Goal: Task Accomplishment & Management: Manage account settings

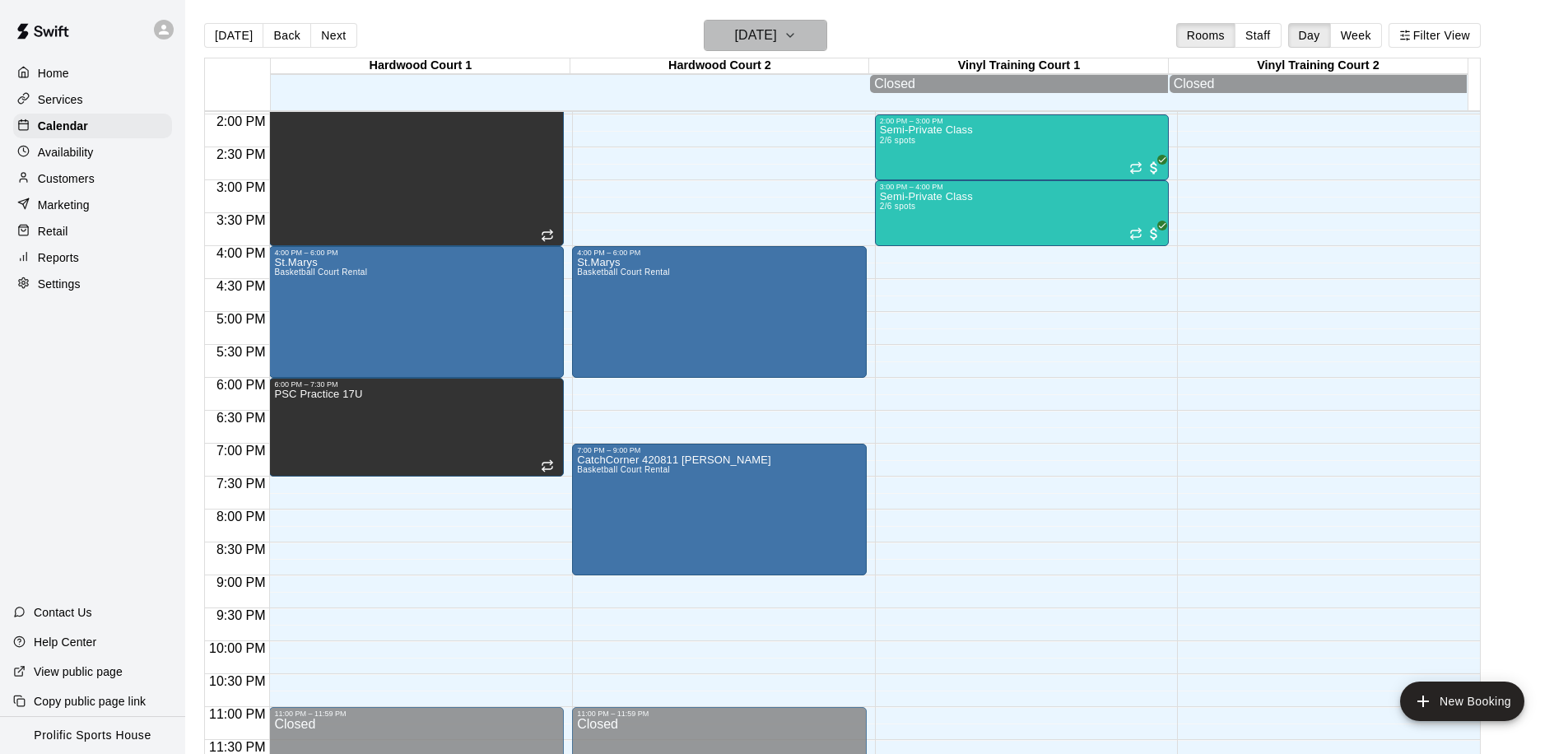
click at [755, 30] on h6 "Friday Sep 12" at bounding box center [755, 36] width 42 height 23
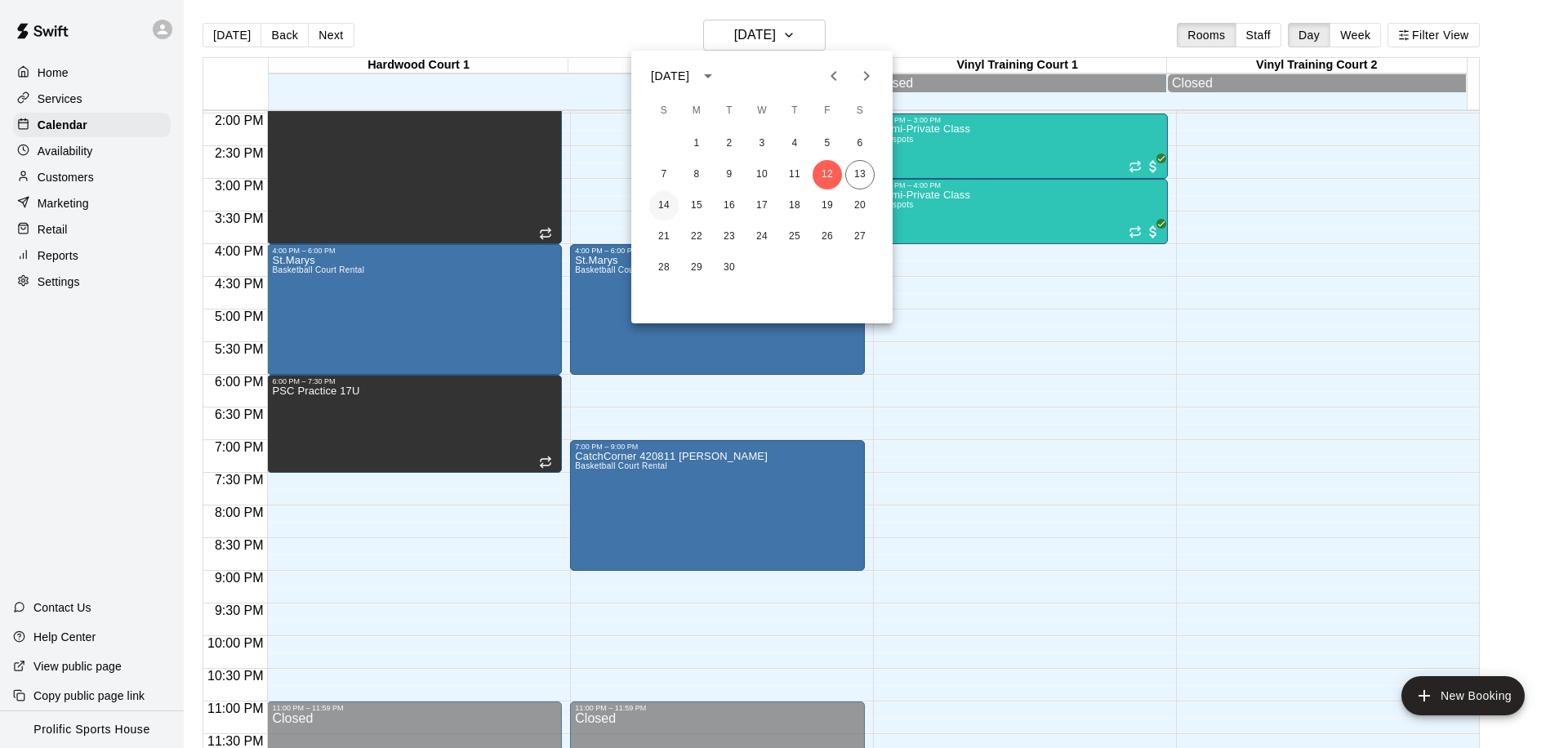
click at [658, 205] on button "14" at bounding box center [664, 205] width 30 height 30
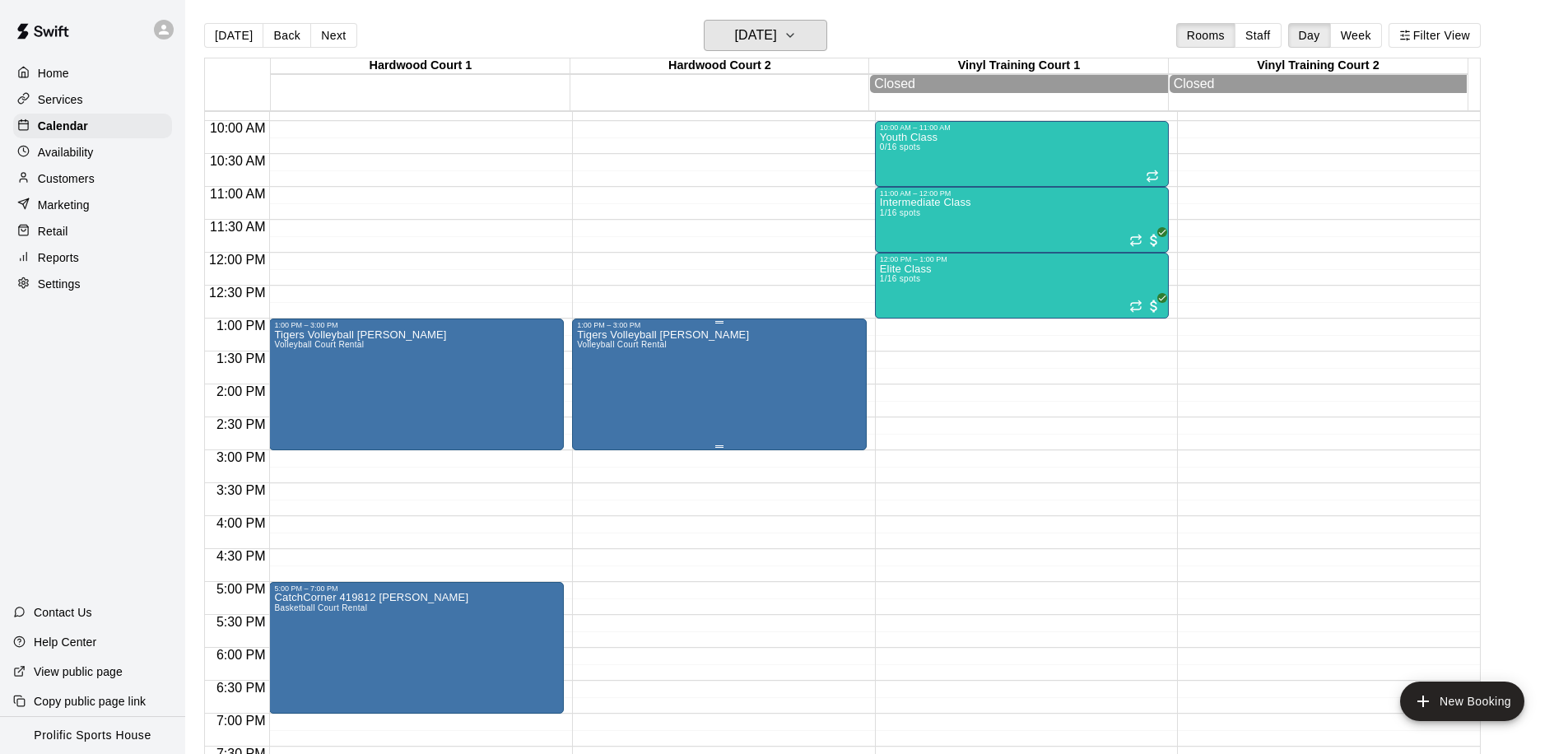
scroll to position [702, 0]
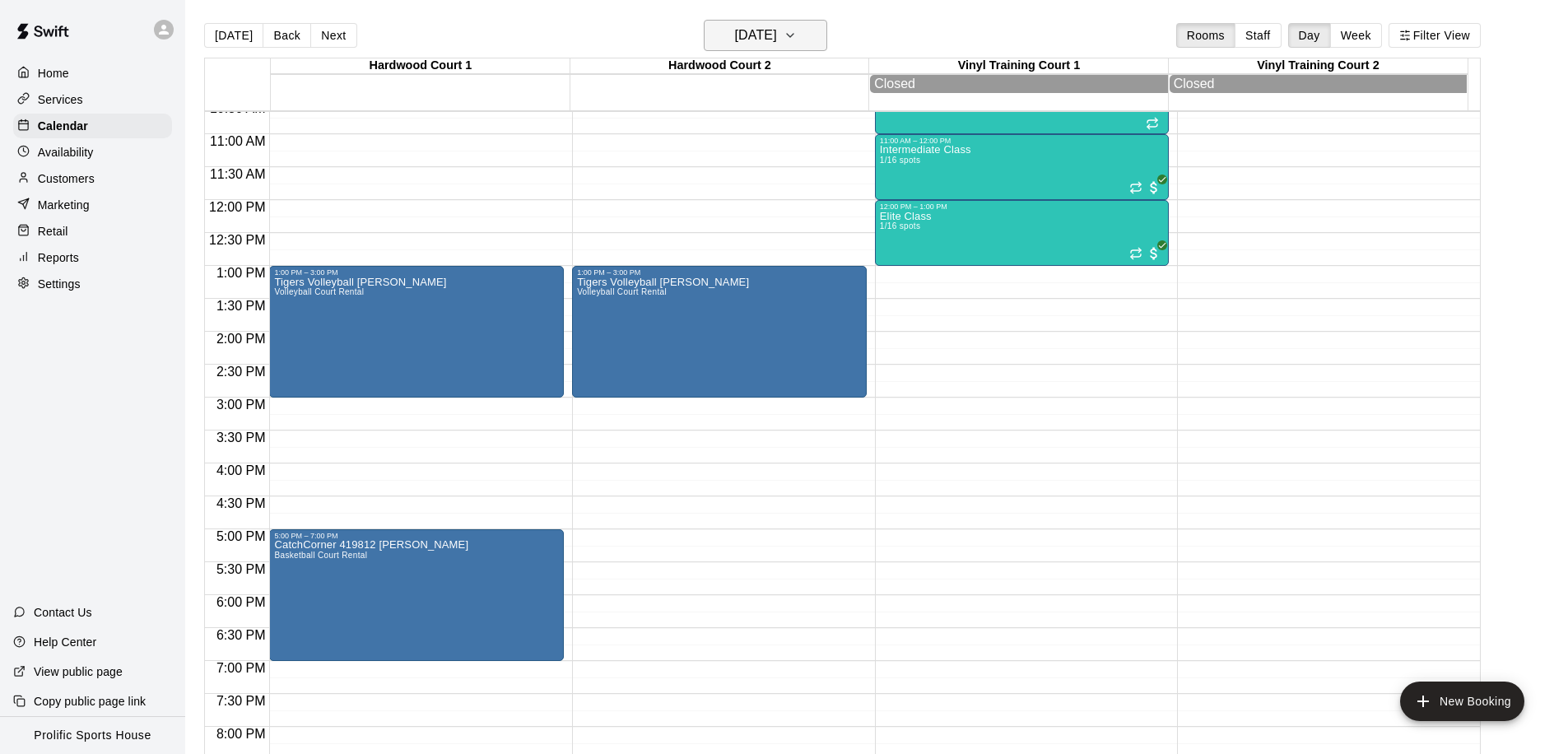
click at [777, 32] on h6 "Sunday Sep 14" at bounding box center [755, 36] width 42 height 23
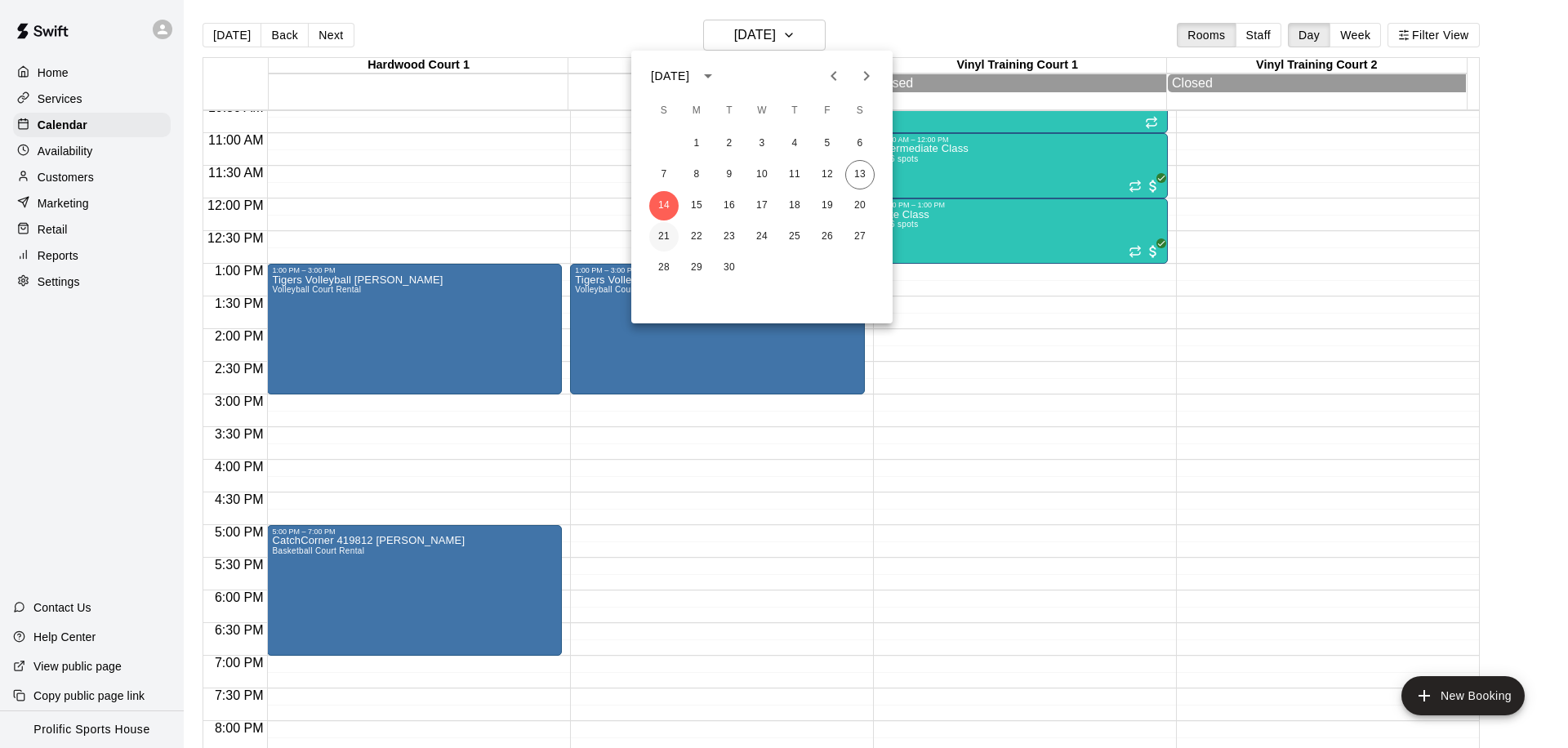
click at [652, 233] on button "21" at bounding box center [664, 237] width 30 height 30
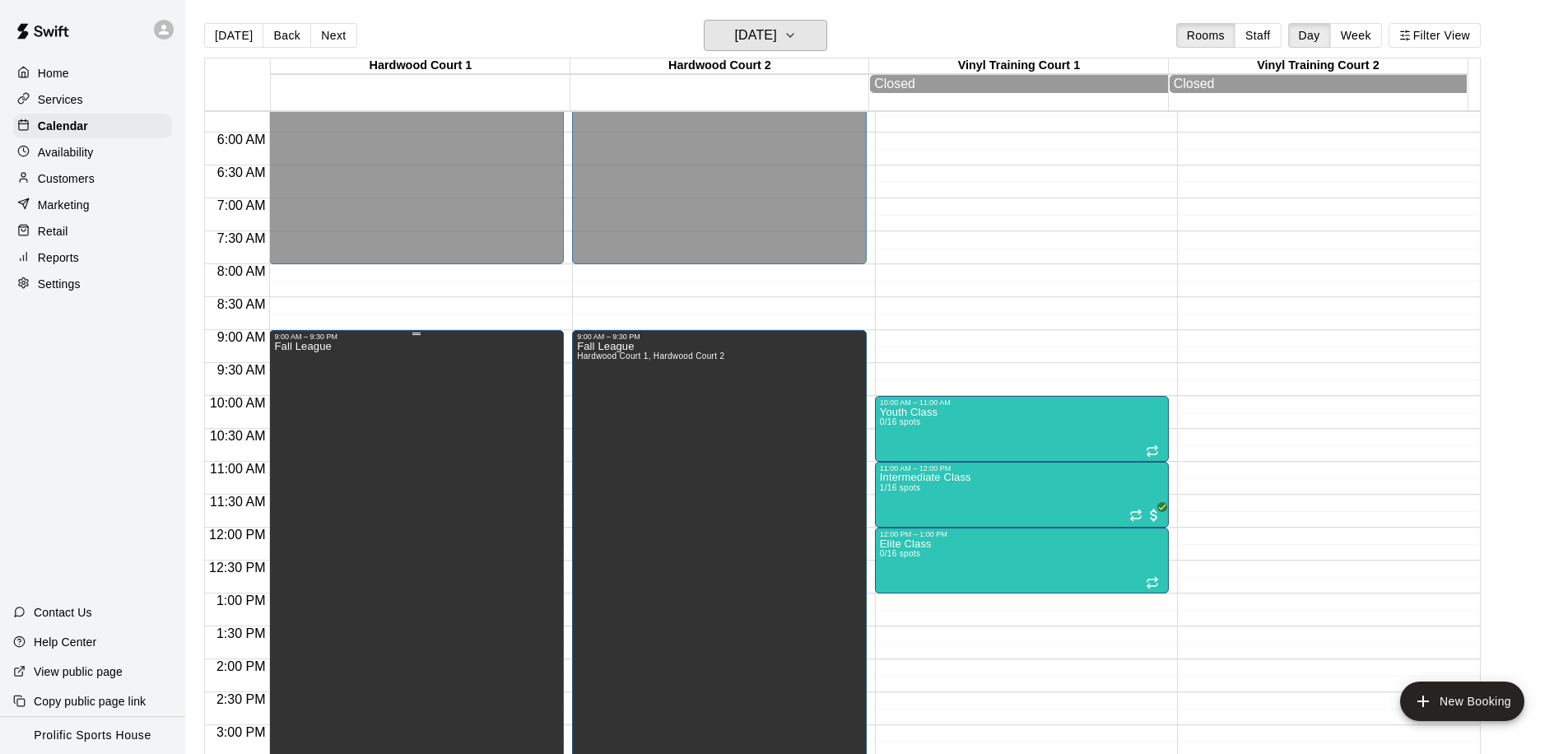
scroll to position [522, 0]
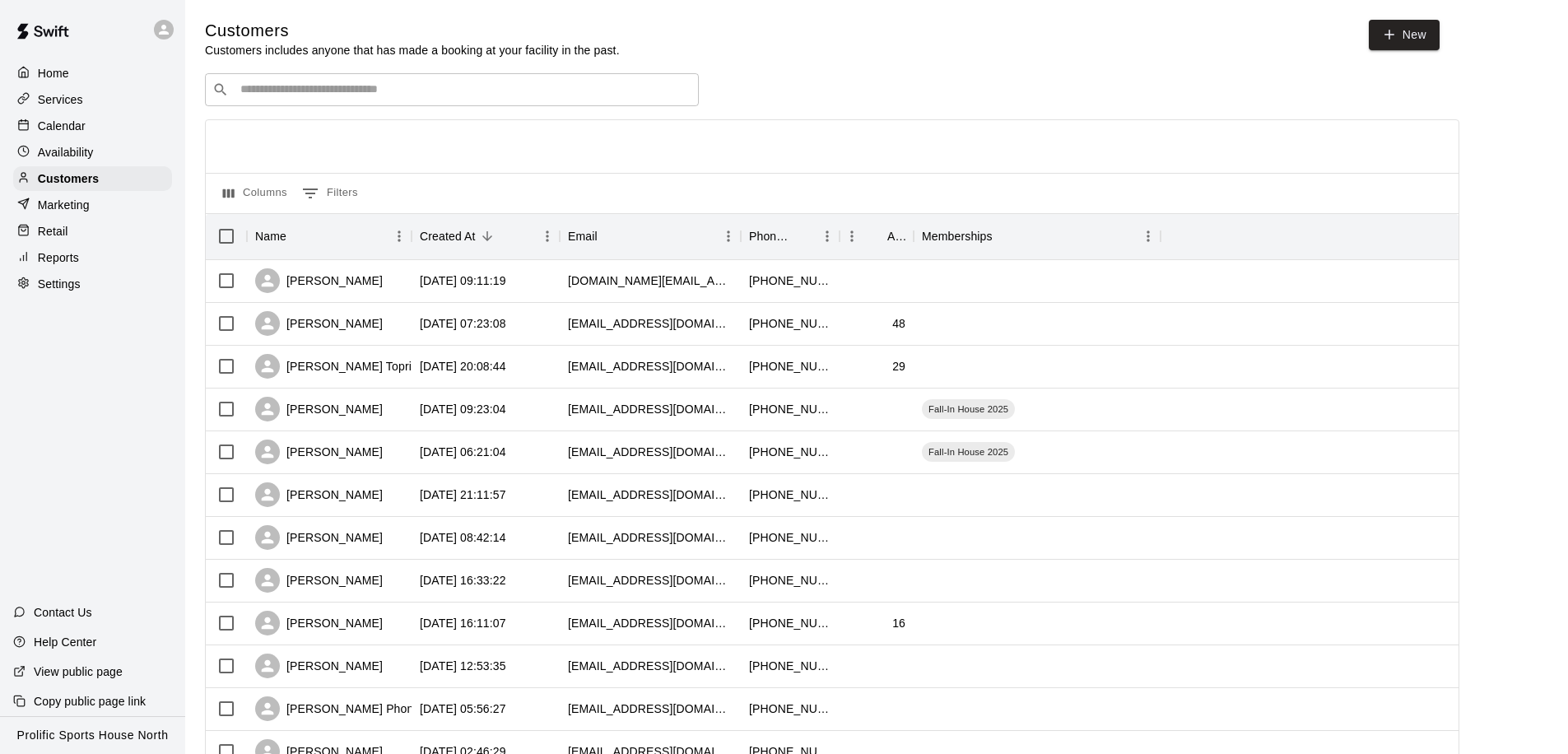
click at [57, 126] on p "Calendar" at bounding box center [61, 125] width 48 height 16
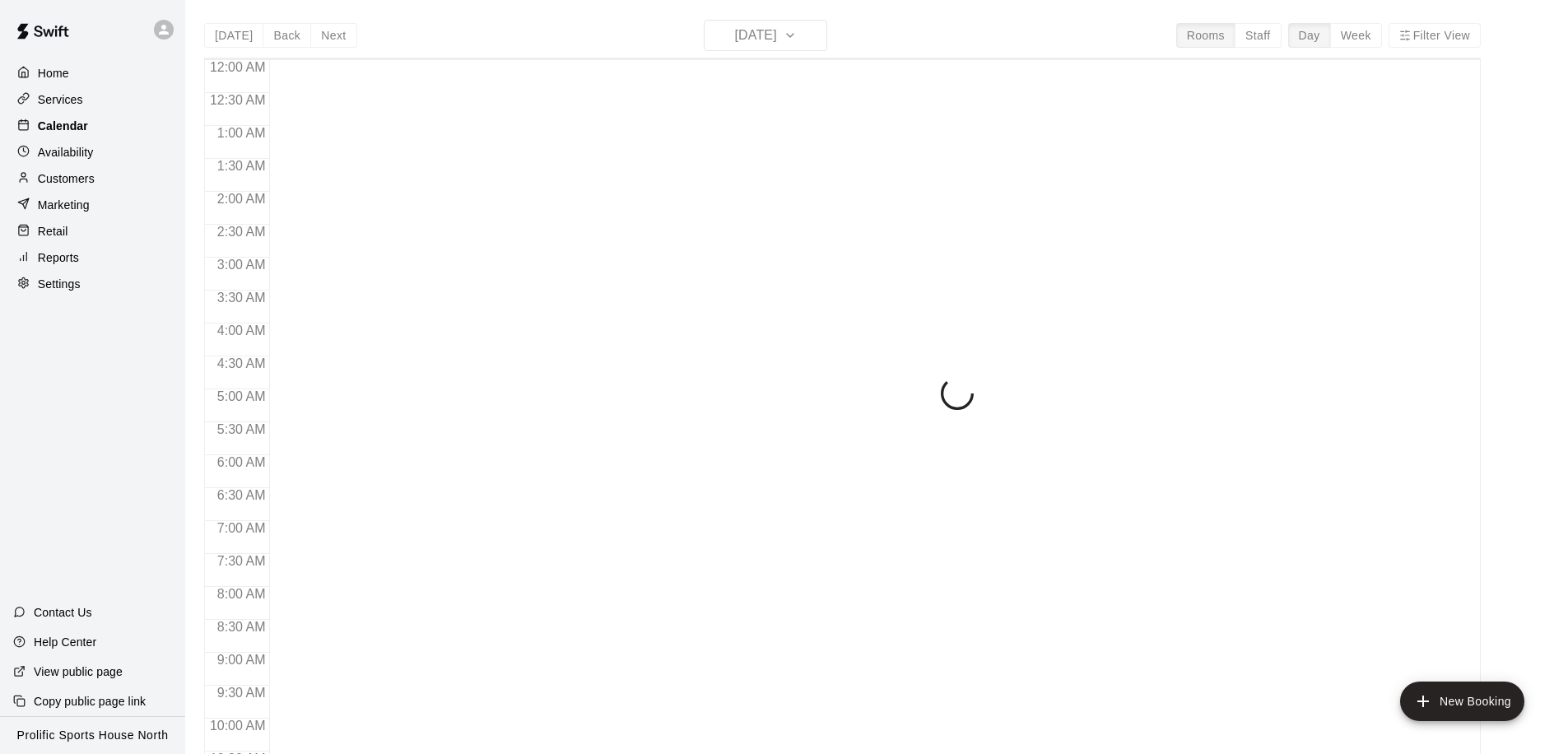
scroll to position [782, 0]
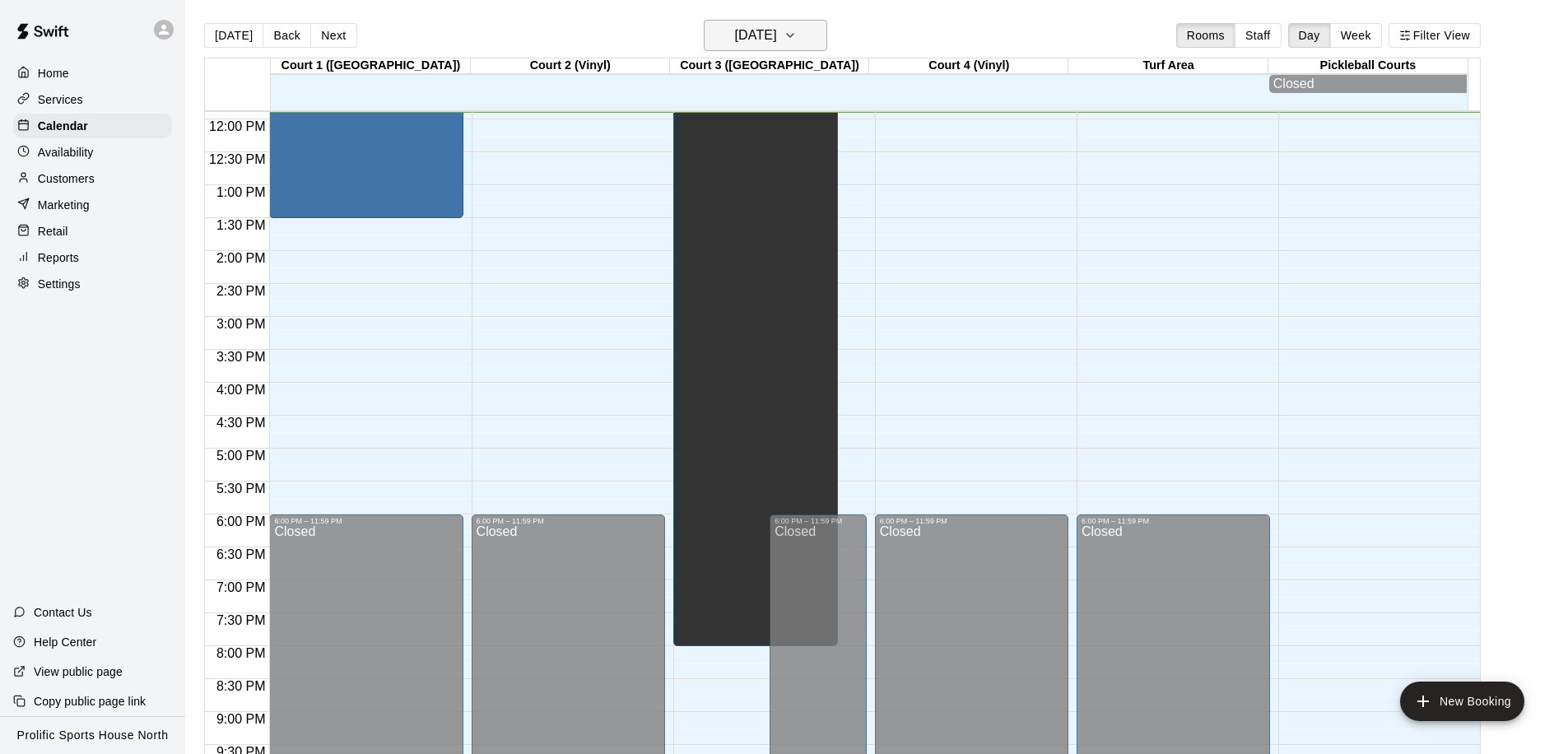
click at [777, 30] on h6 "[DATE]" at bounding box center [755, 36] width 42 height 23
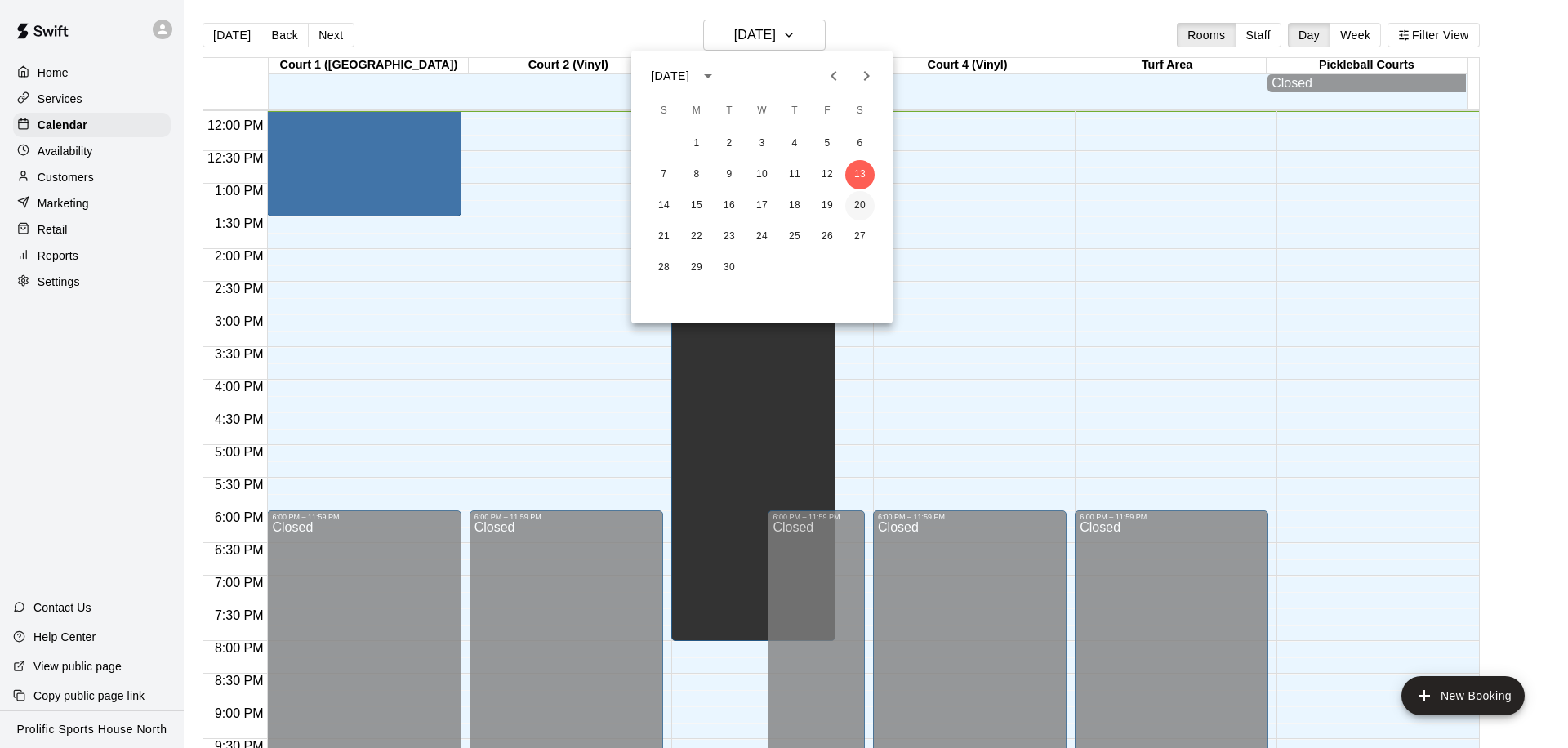
click at [856, 204] on button "20" at bounding box center [860, 205] width 30 height 30
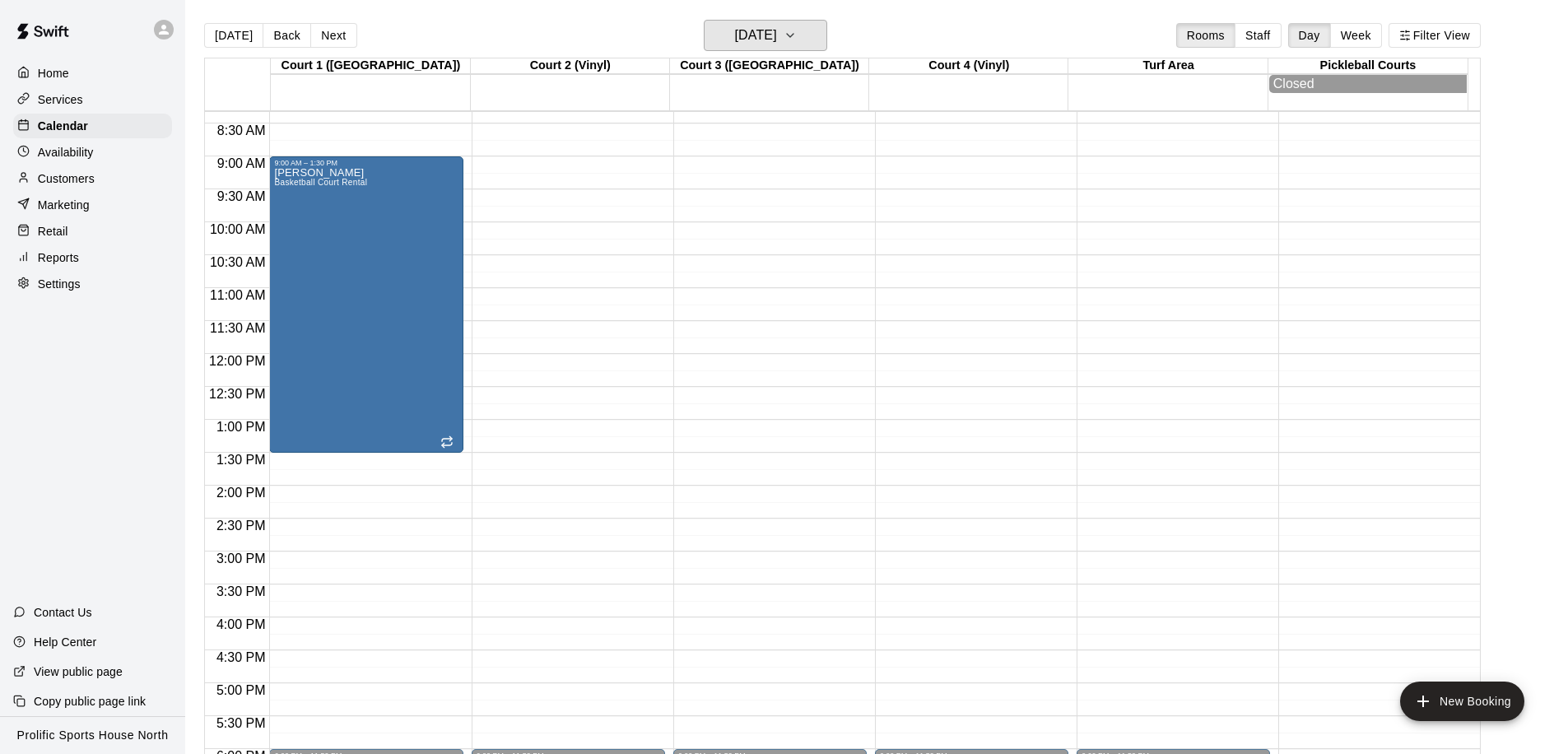
scroll to position [585, 0]
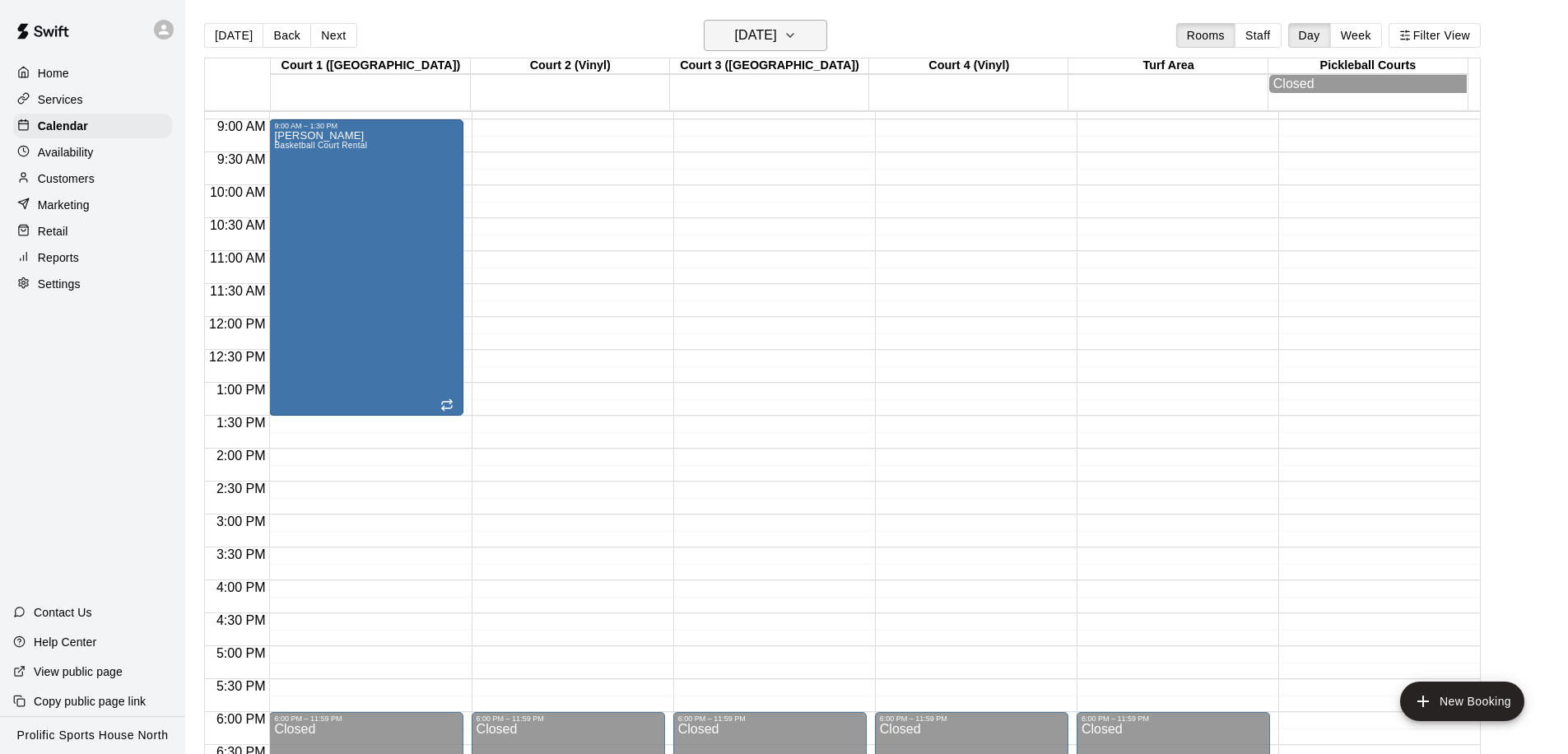
click at [755, 35] on h6 "[DATE]" at bounding box center [755, 36] width 42 height 23
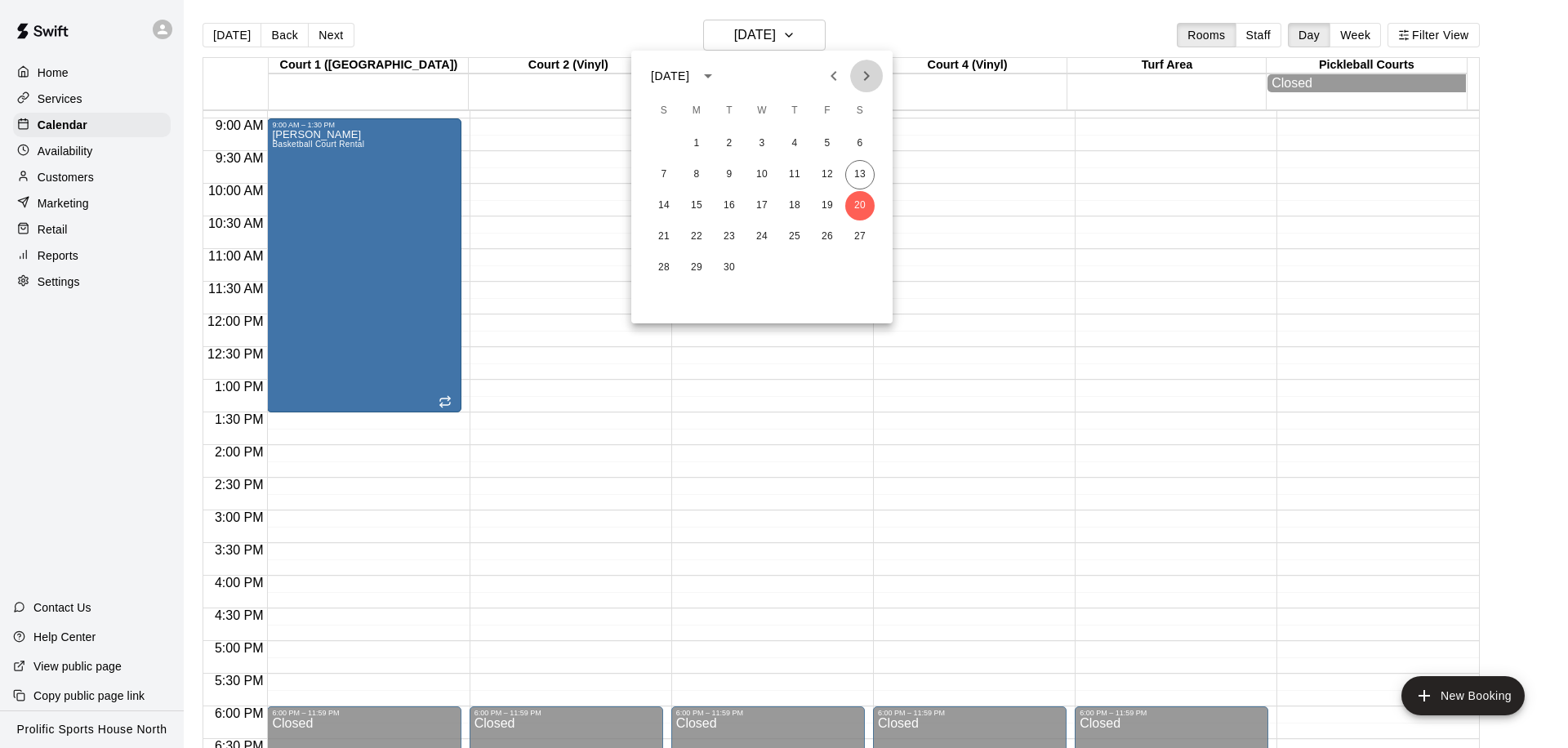
click at [869, 79] on icon "Next month" at bounding box center [866, 76] width 19 height 19
click at [851, 143] on button "4" at bounding box center [860, 143] width 30 height 30
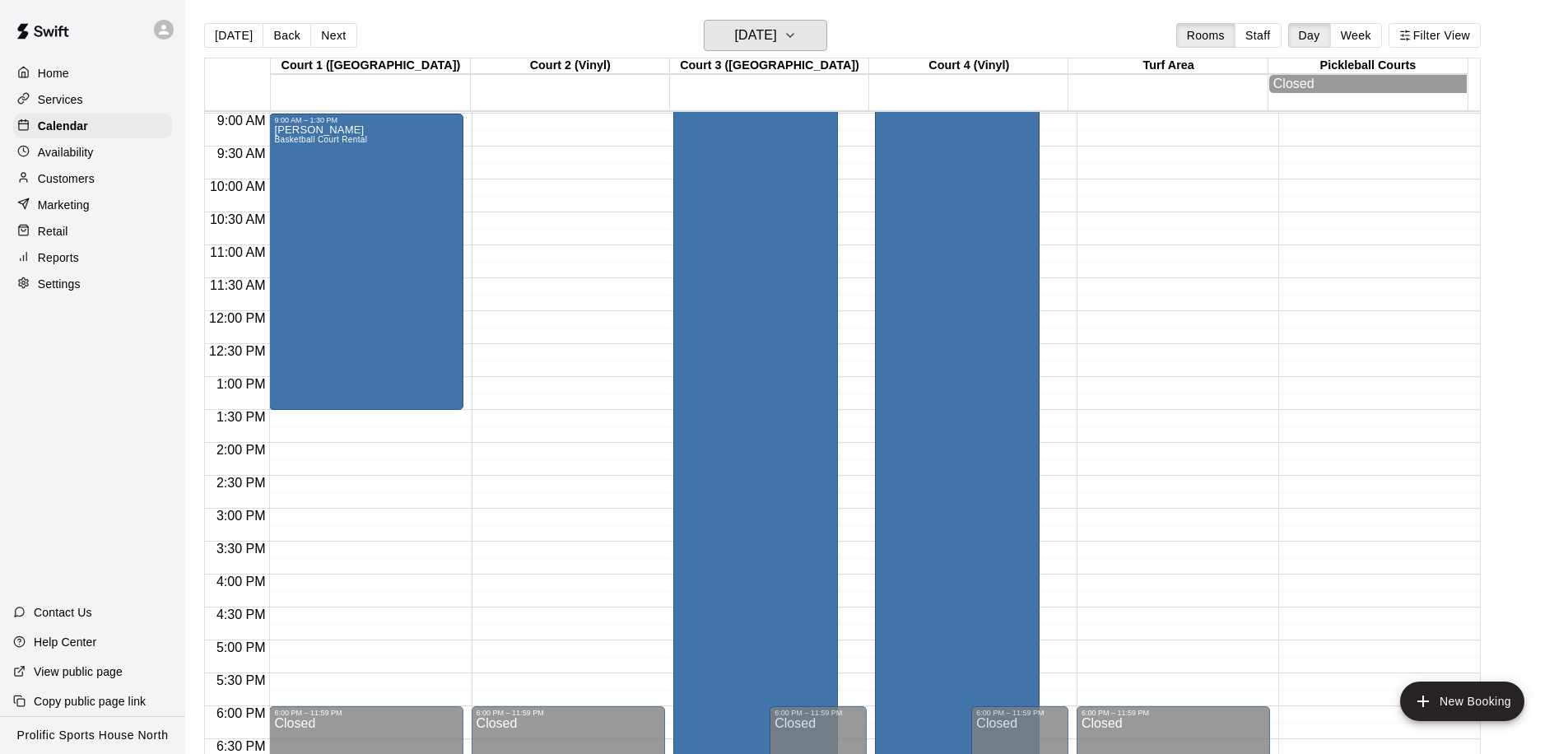
scroll to position [566, 0]
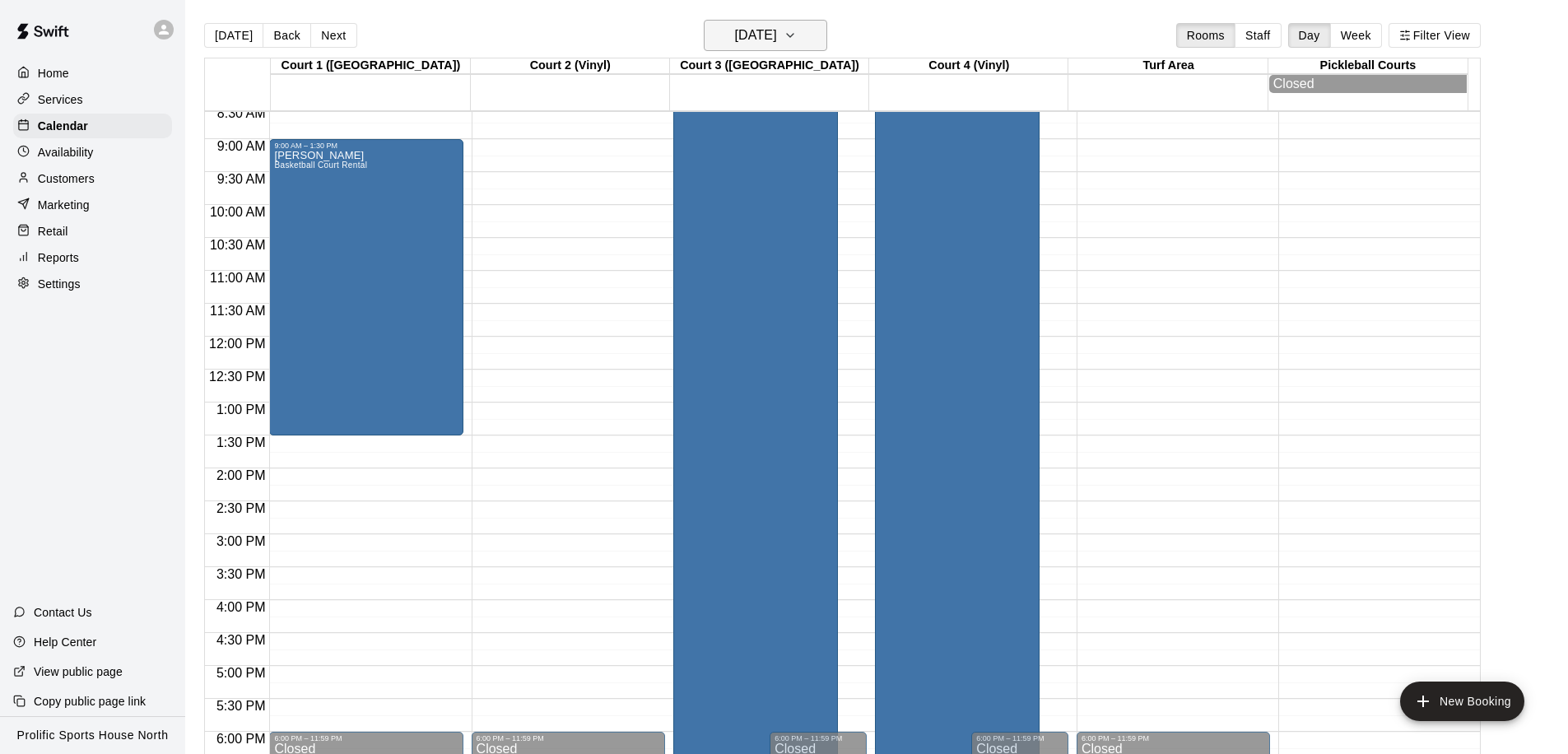
click at [753, 41] on h6 "[DATE]" at bounding box center [755, 36] width 42 height 23
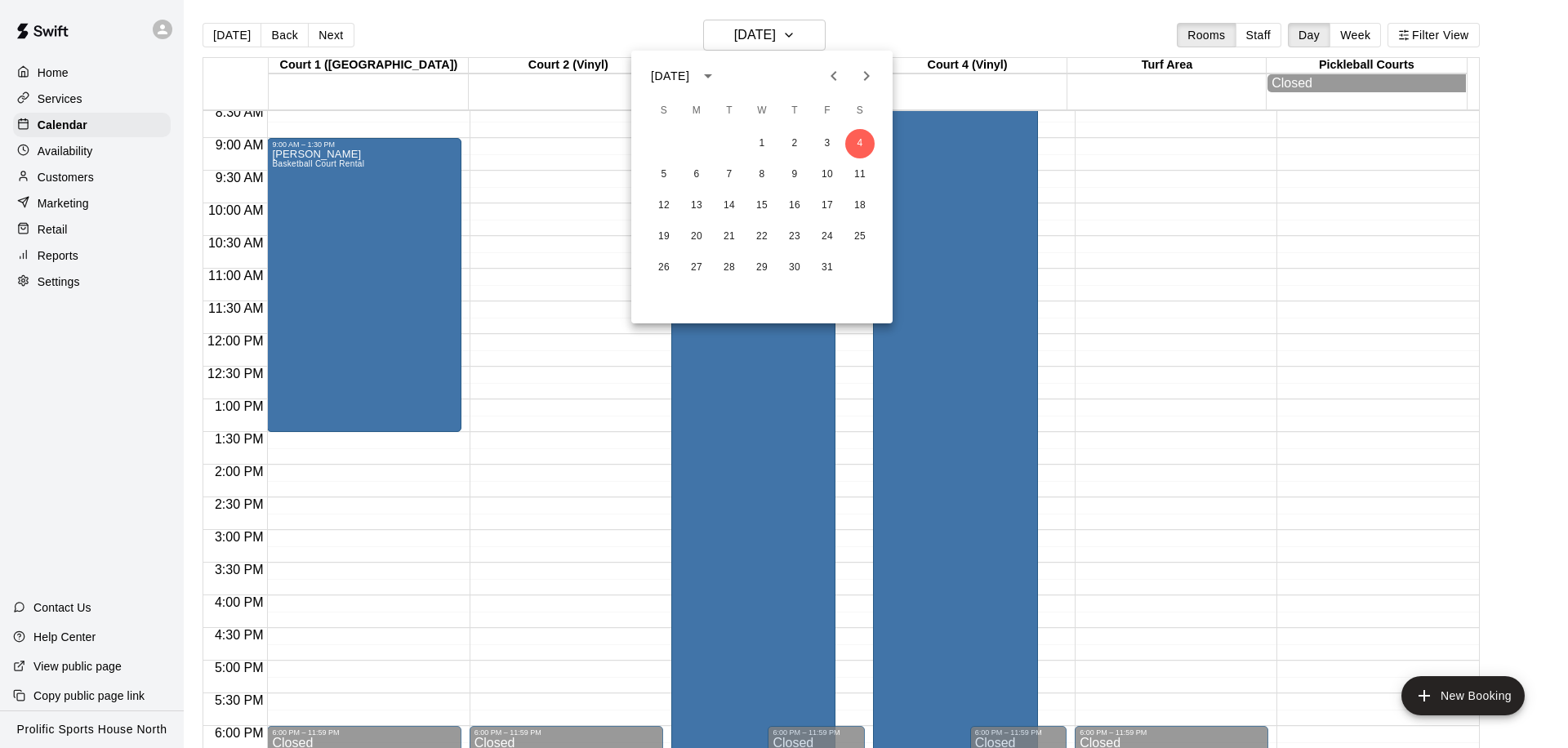
click at [841, 79] on icon "Previous month" at bounding box center [834, 76] width 19 height 19
click at [860, 208] on button "20" at bounding box center [860, 205] width 30 height 30
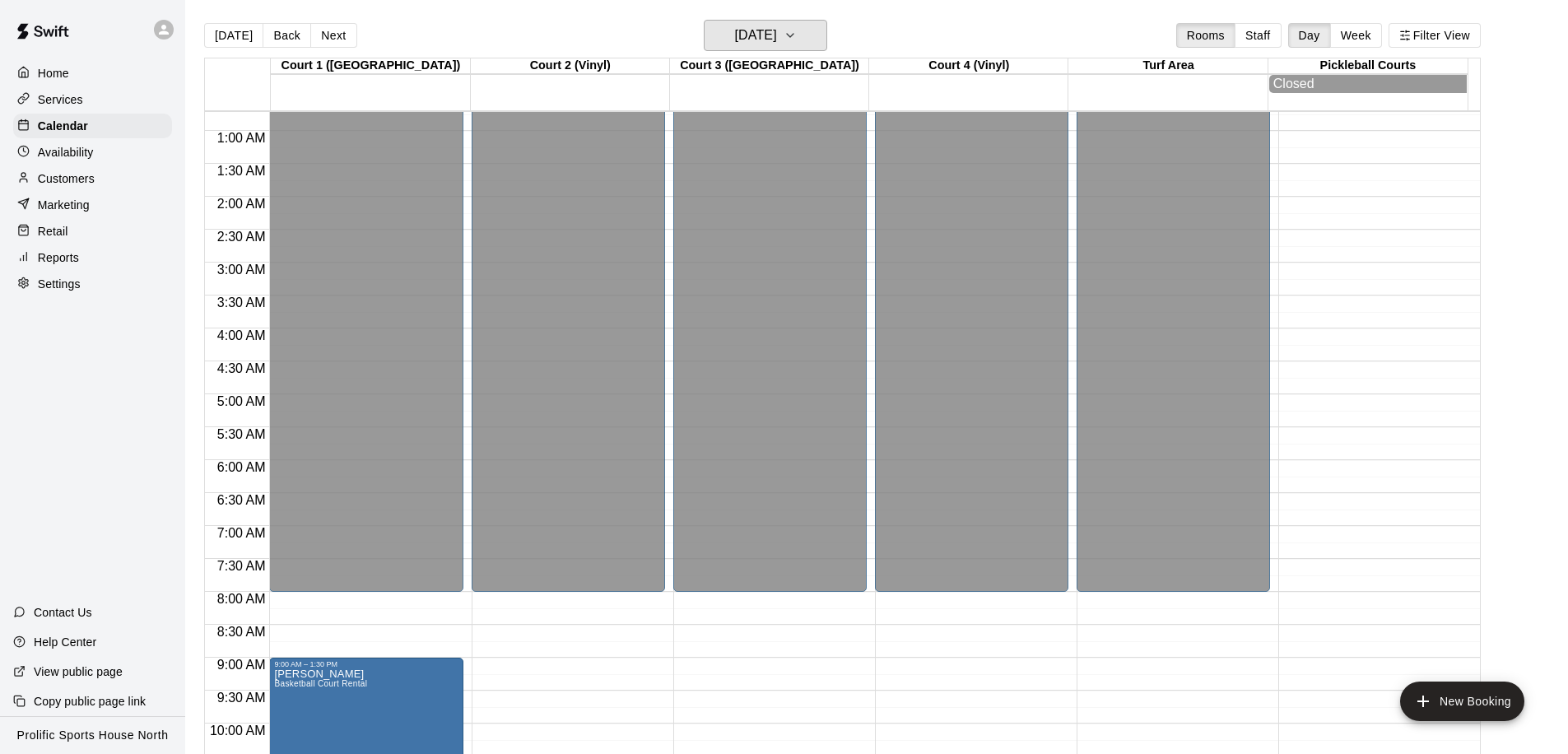
scroll to position [0, 0]
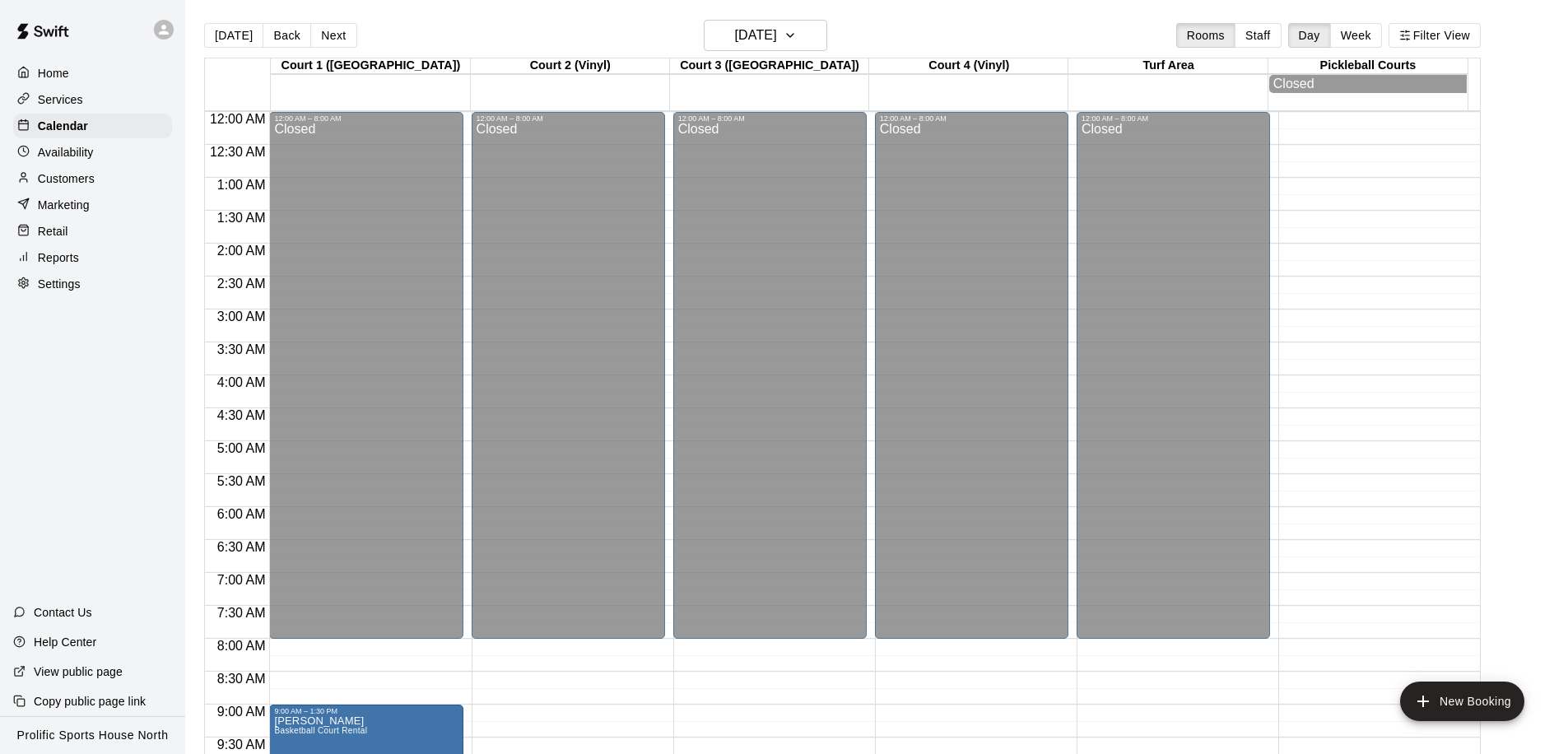
click at [745, 51] on div "[DATE] Back [DATE][DATE] Rooms Staff Day Week Filter View" at bounding box center [842, 38] width 1277 height 38
click at [747, 41] on h6 "[DATE]" at bounding box center [755, 36] width 42 height 23
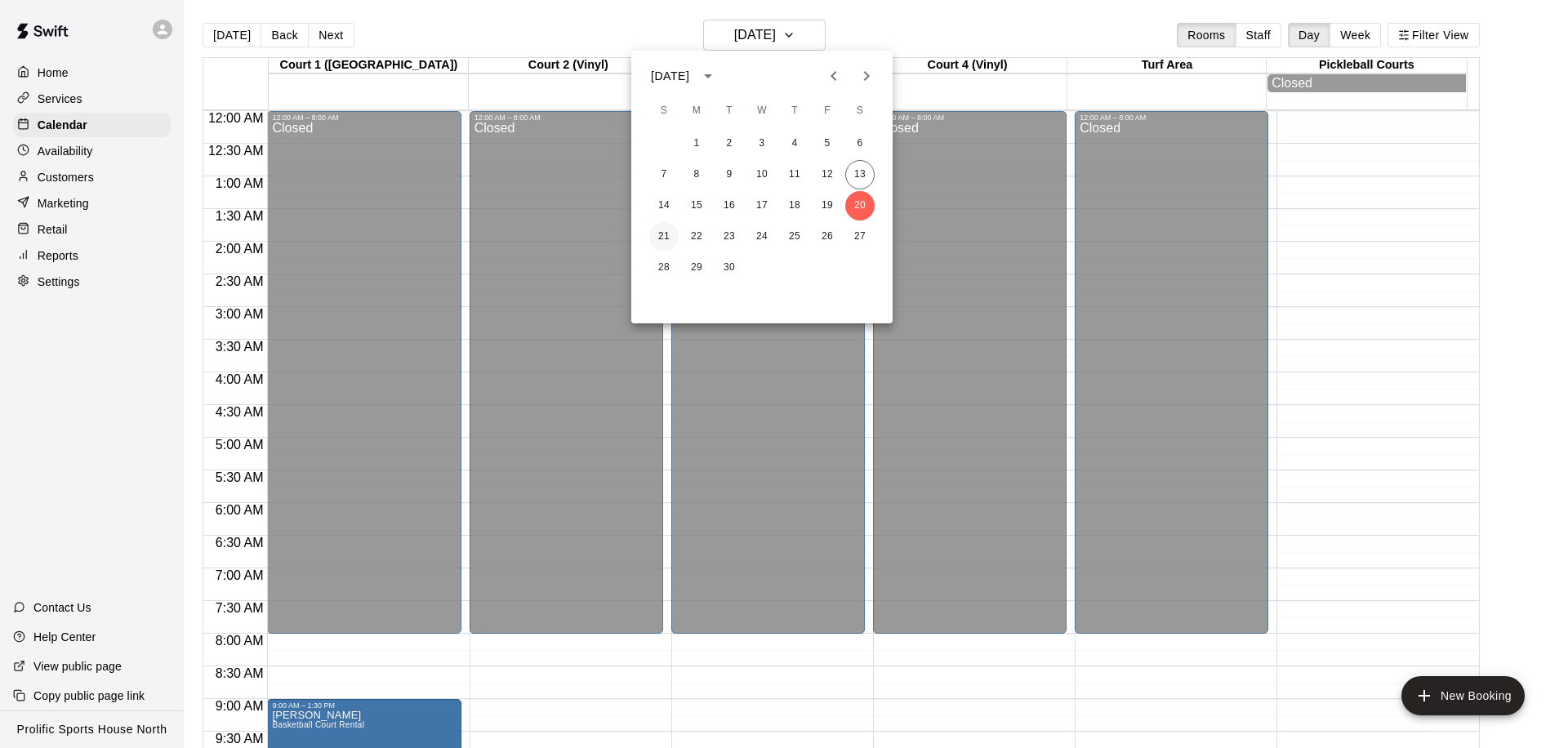
click at [672, 236] on button "21" at bounding box center [664, 237] width 30 height 30
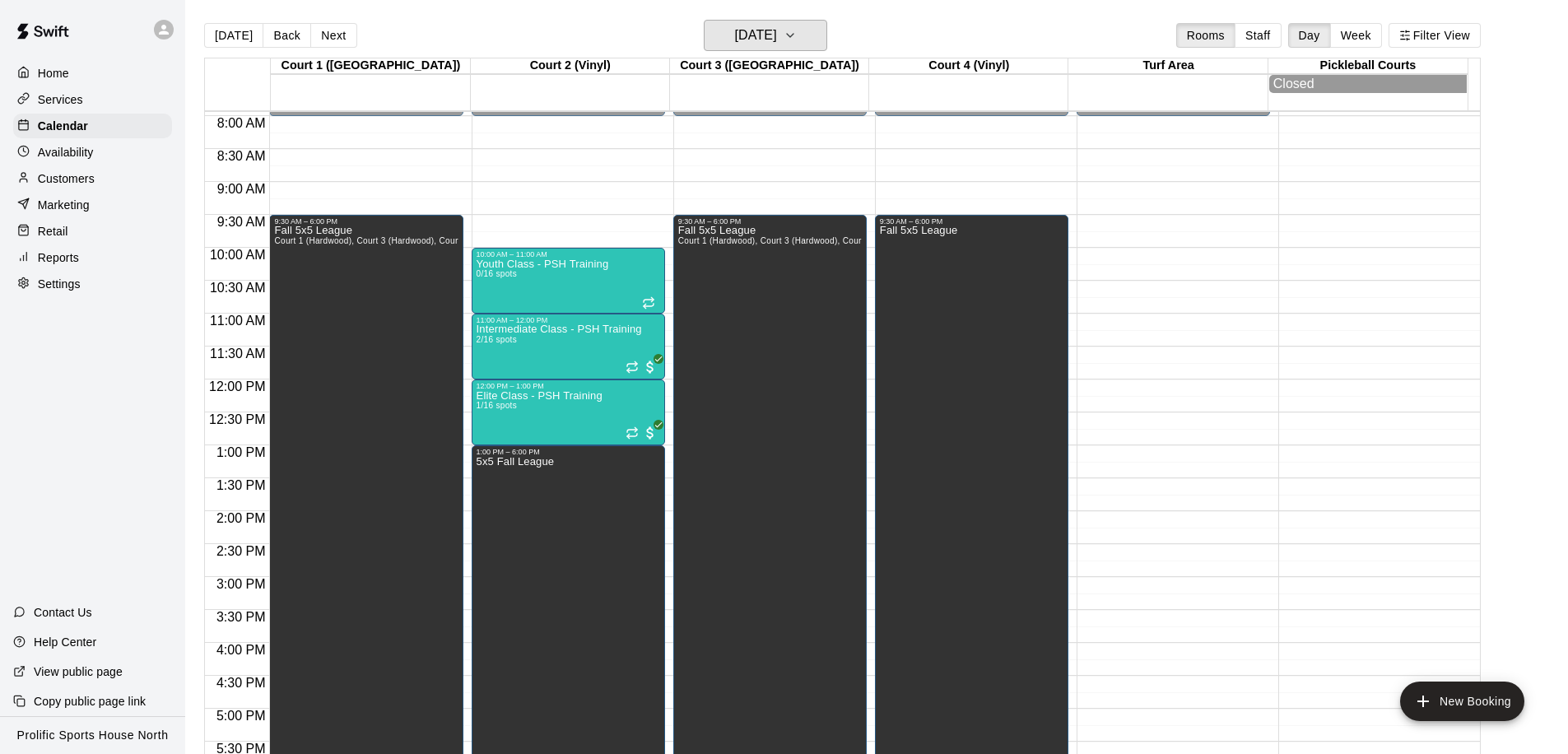
scroll to position [408, 0]
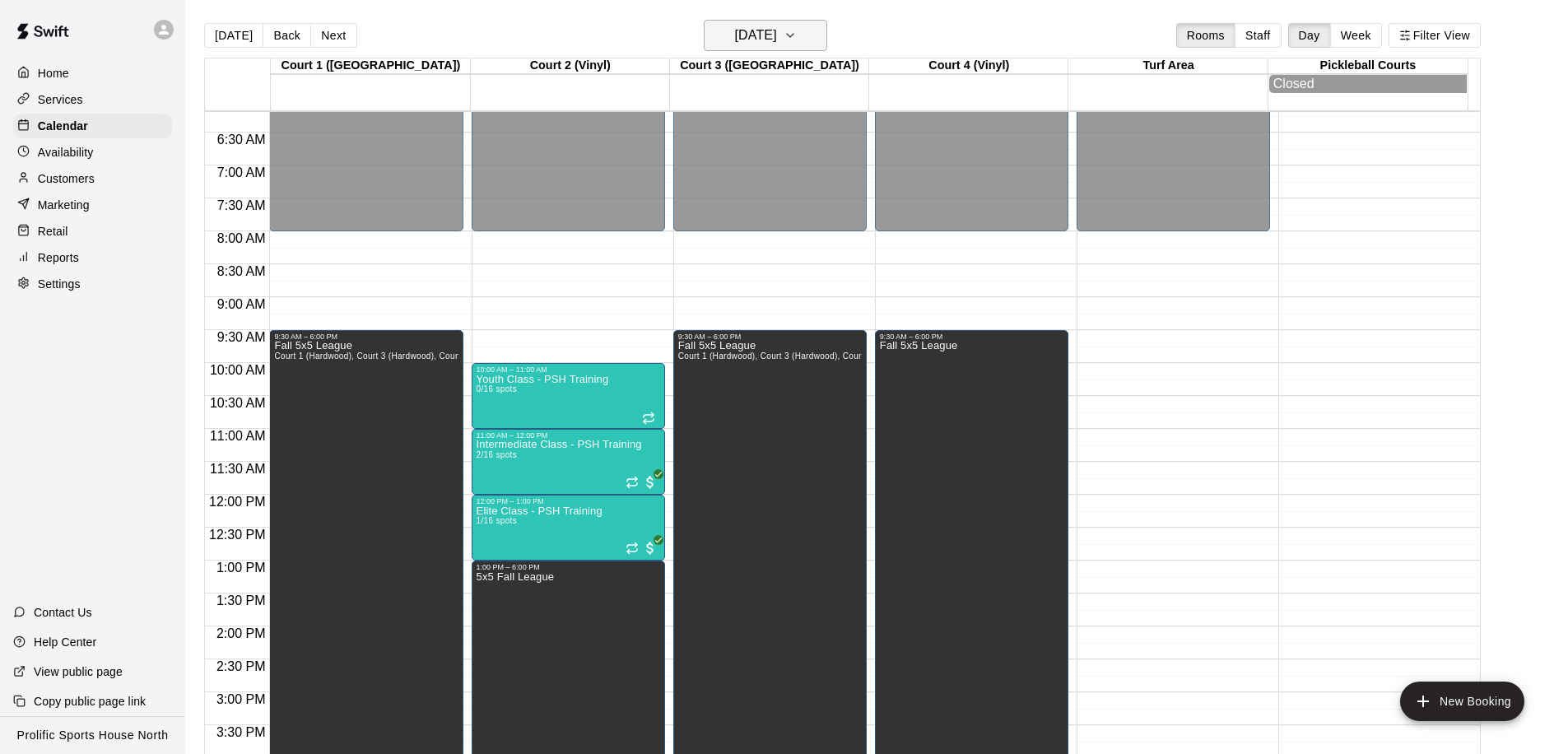
click at [744, 37] on h6 "[DATE]" at bounding box center [755, 36] width 42 height 23
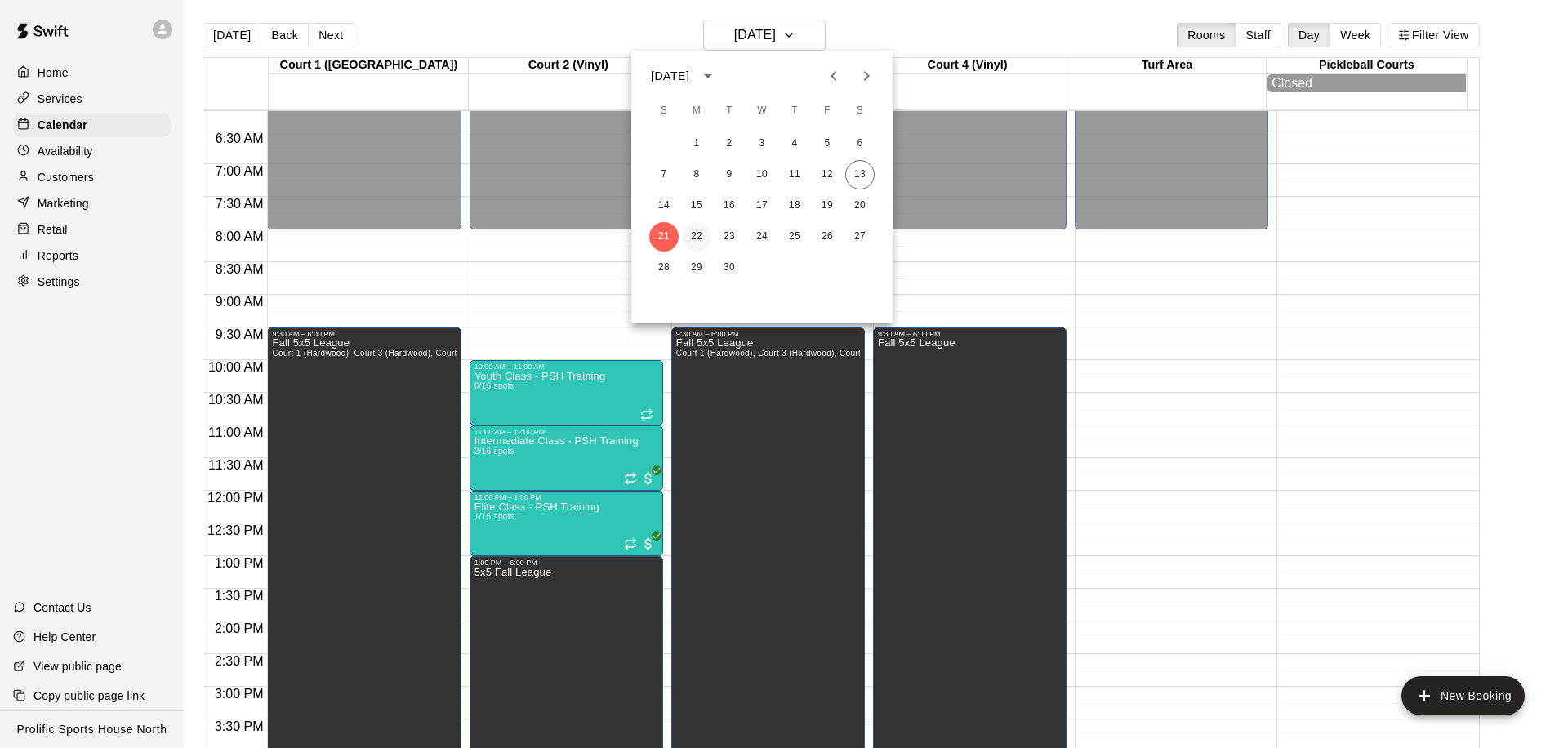
click at [708, 238] on button "22" at bounding box center [696, 237] width 30 height 30
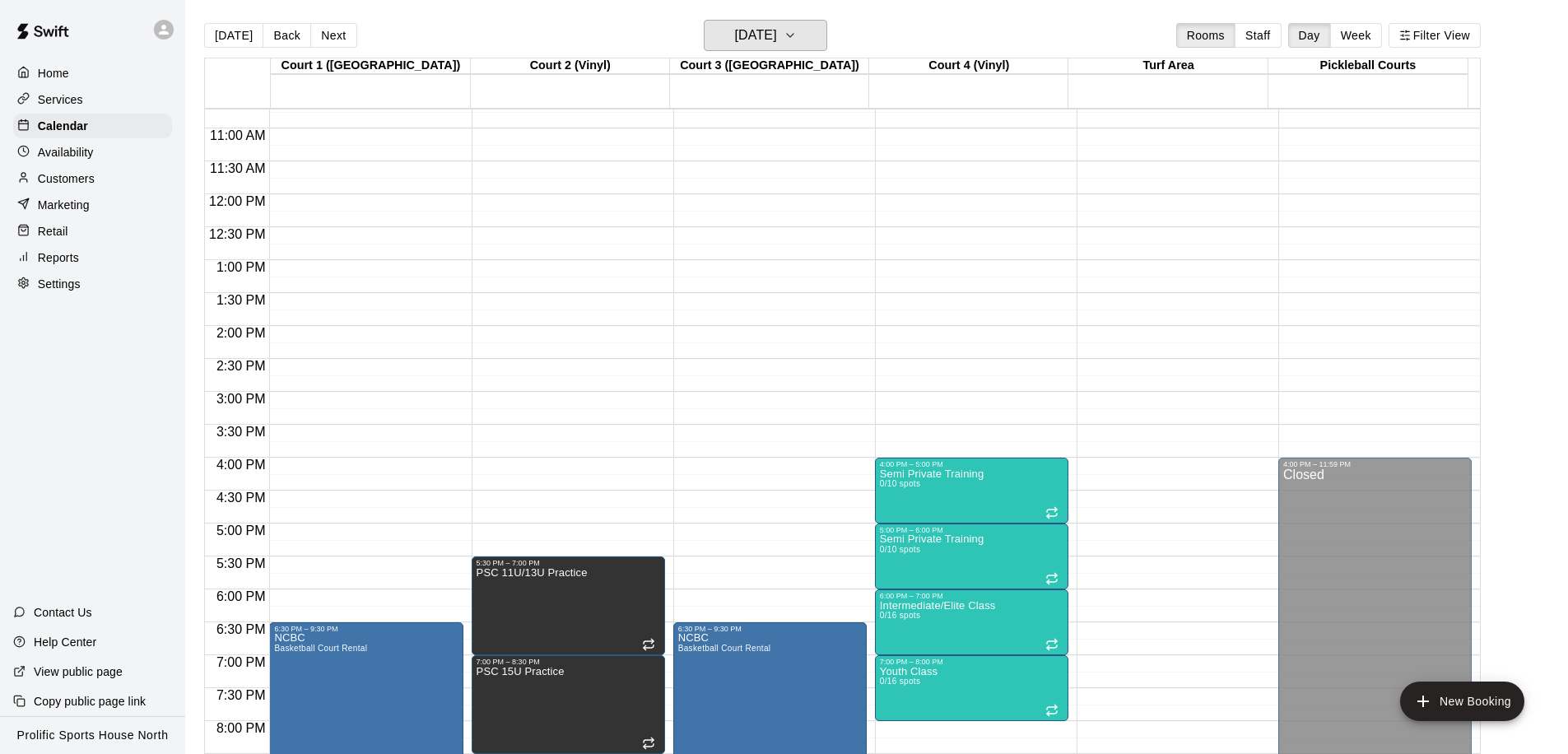
scroll to position [782, 0]
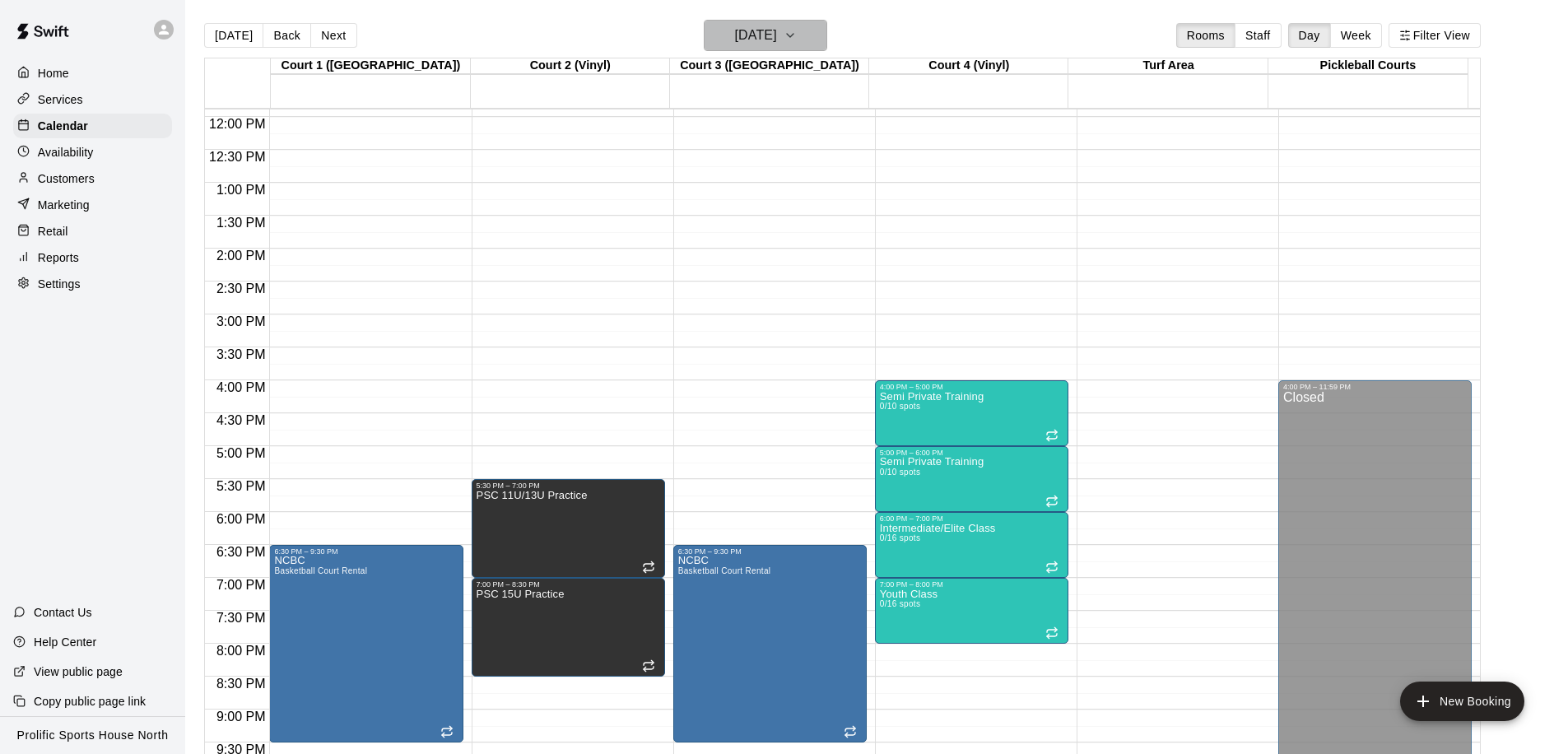
click at [759, 46] on h6 "[DATE]" at bounding box center [755, 36] width 42 height 23
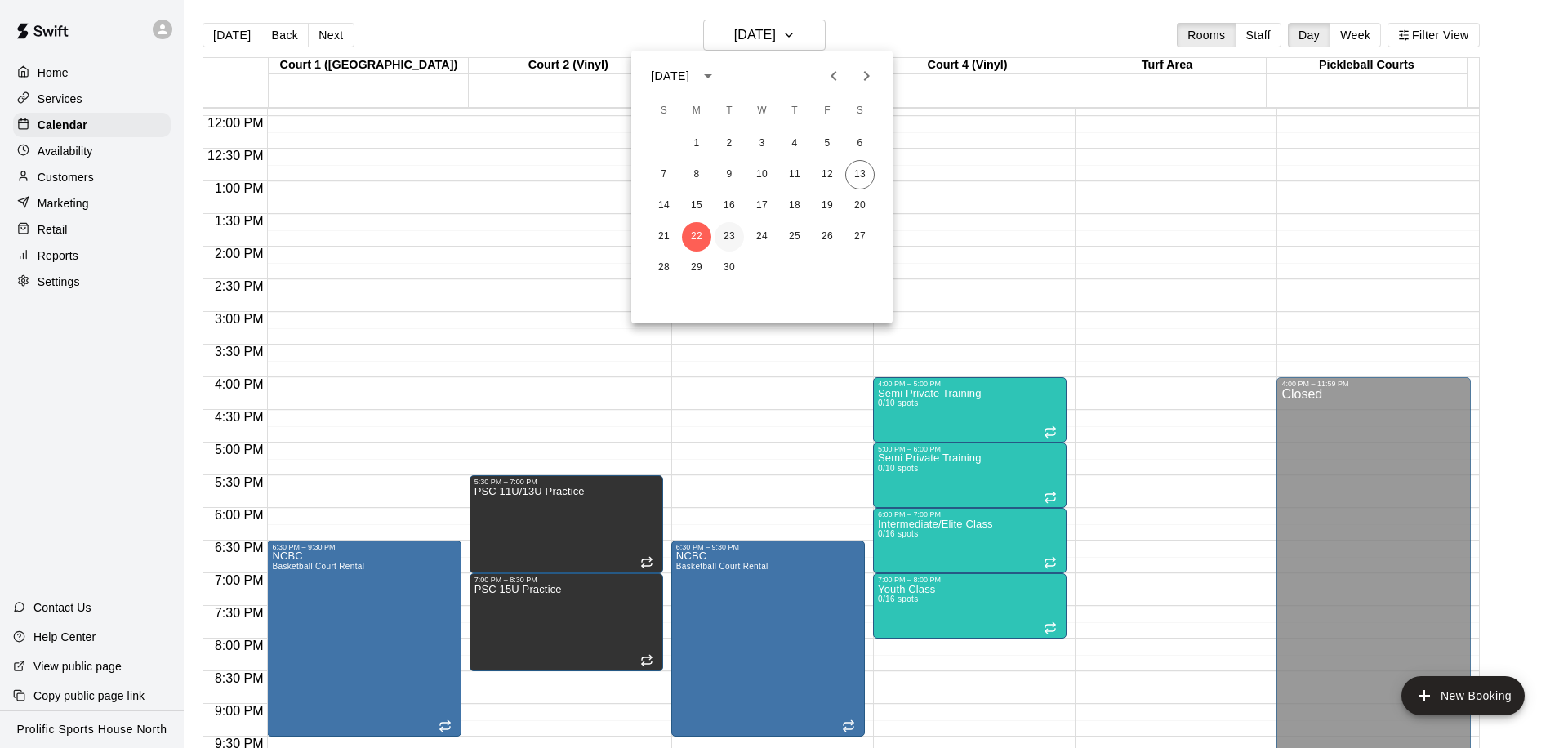
click at [729, 239] on button "23" at bounding box center [729, 237] width 30 height 30
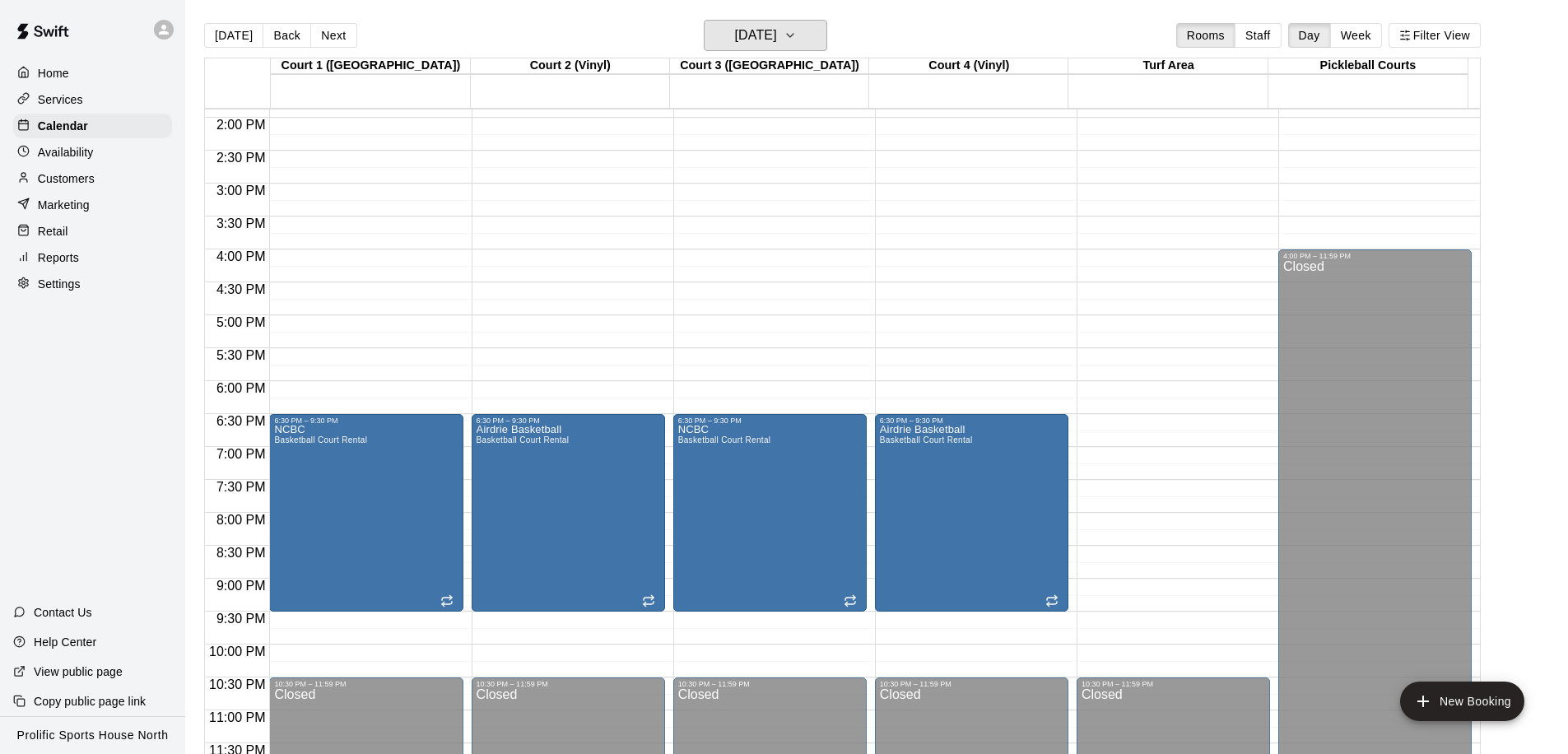
scroll to position [917, 0]
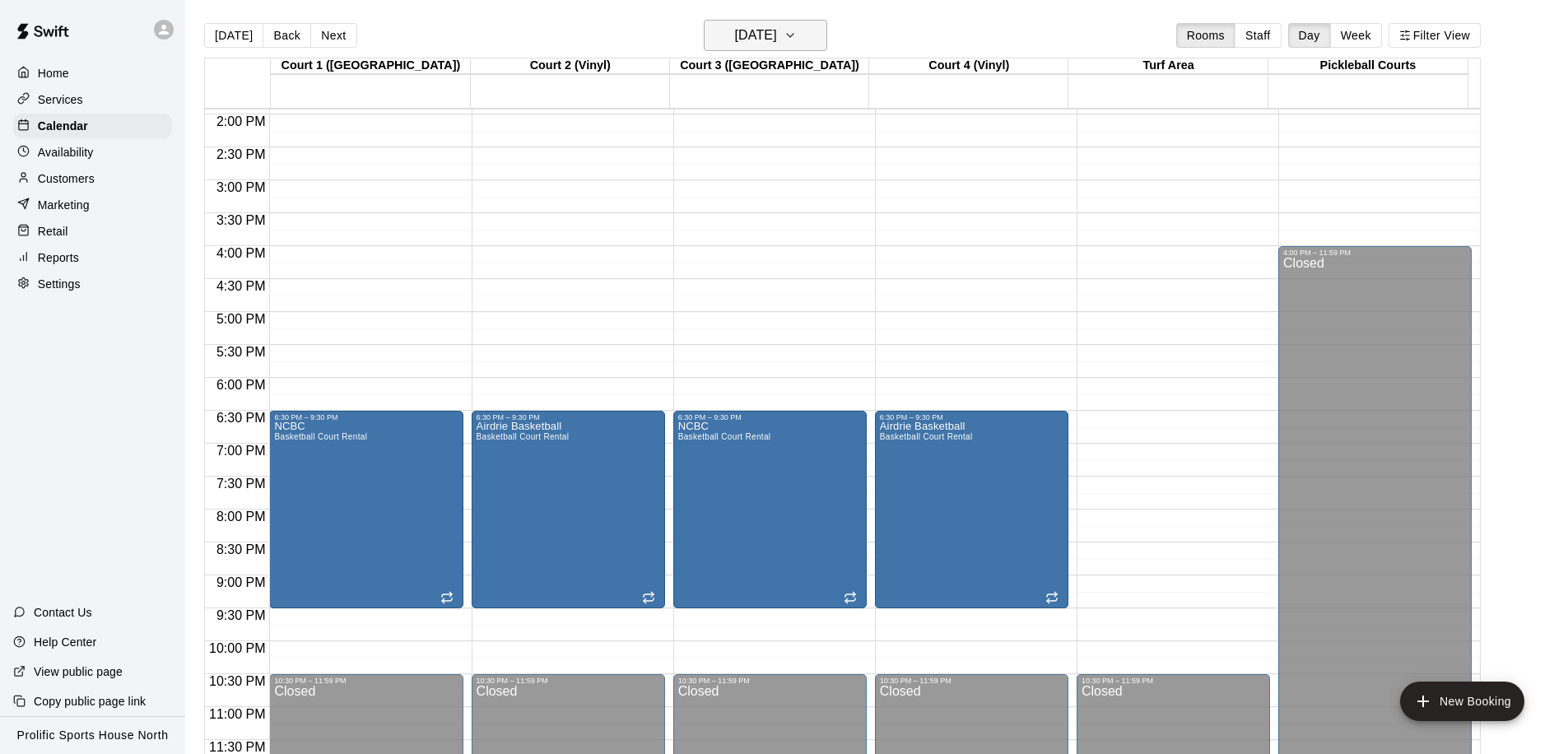
click at [752, 37] on h6 "[DATE]" at bounding box center [755, 36] width 42 height 23
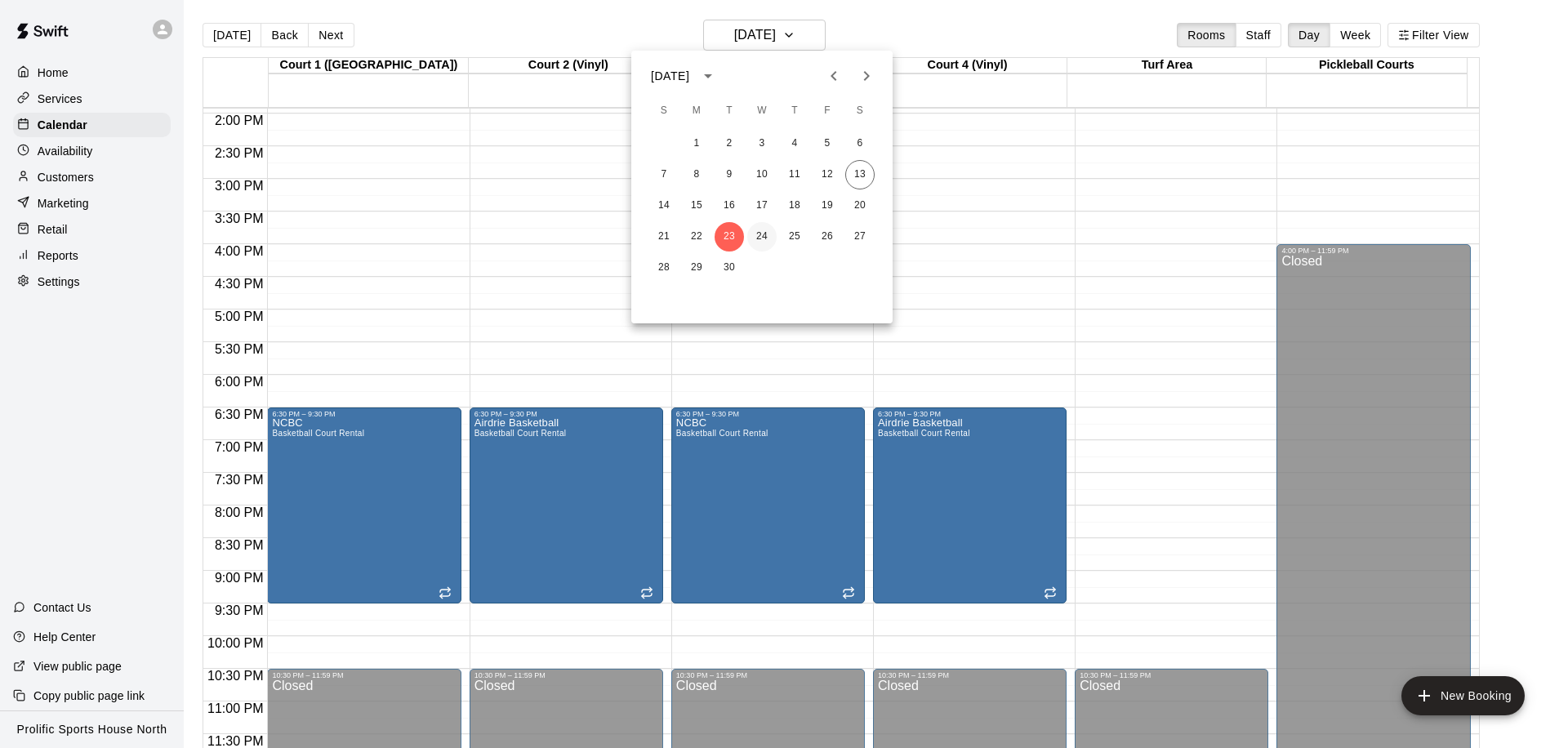
click at [759, 233] on button "24" at bounding box center [762, 237] width 30 height 30
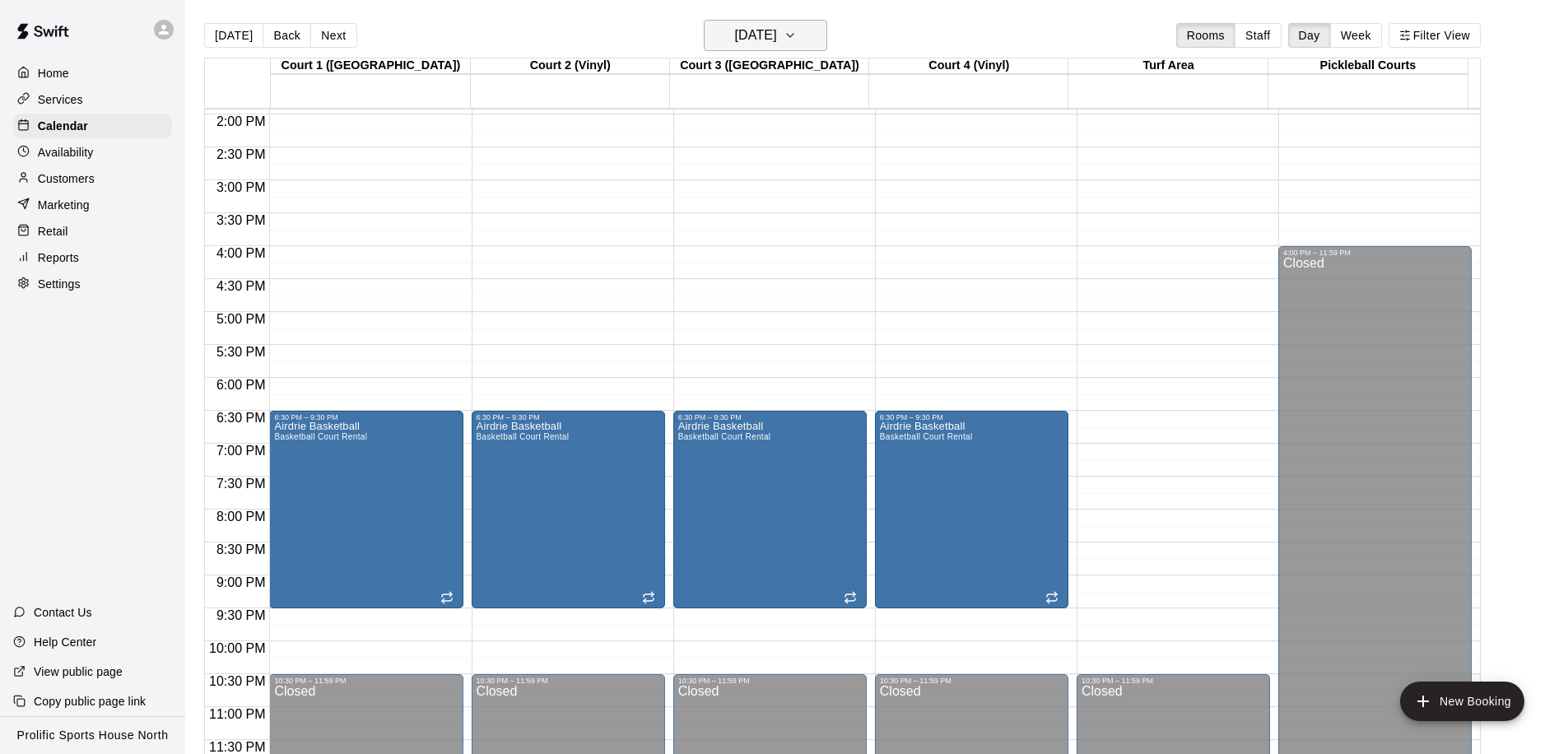
click at [753, 38] on h6 "[DATE]" at bounding box center [755, 36] width 42 height 23
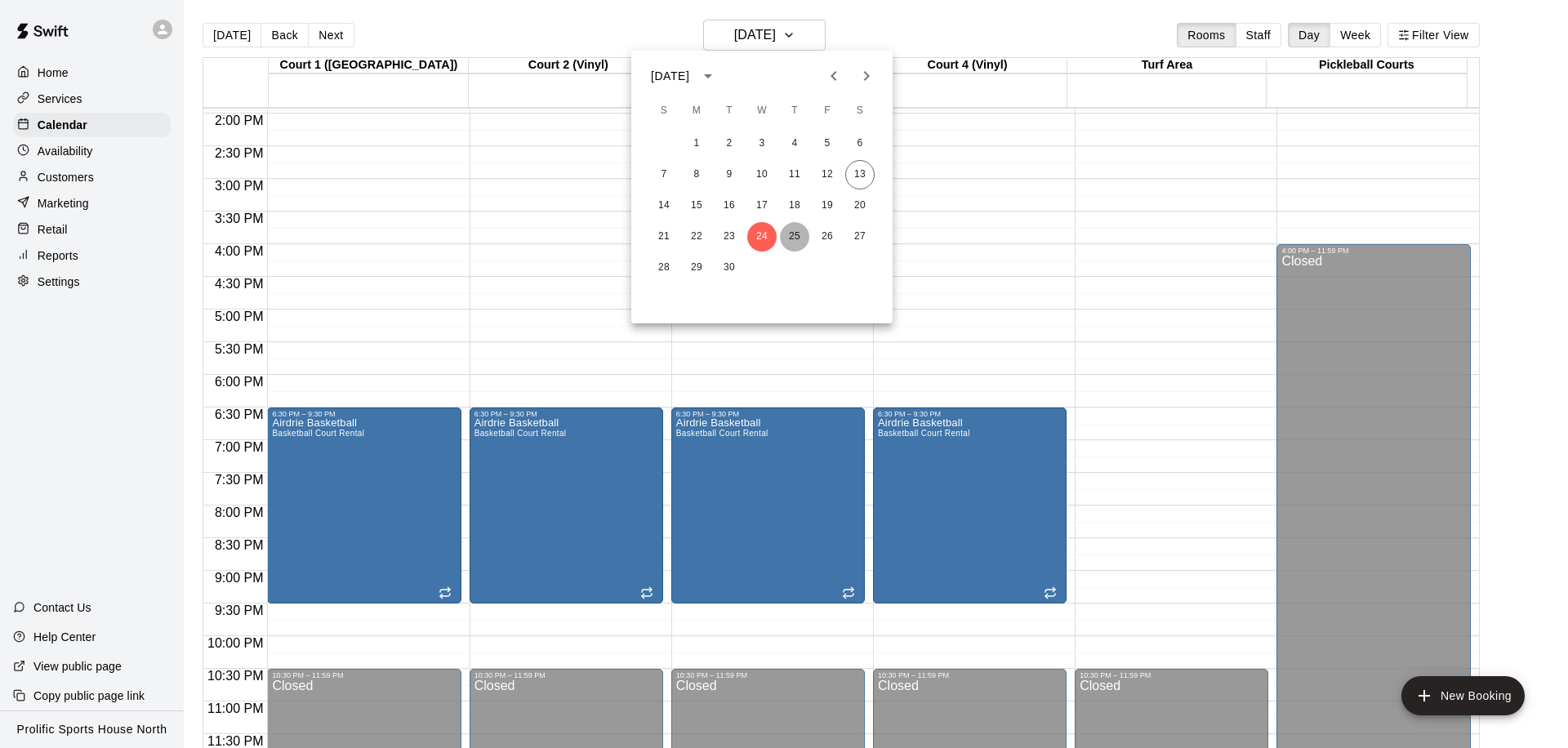
click at [796, 234] on button "25" at bounding box center [795, 237] width 30 height 30
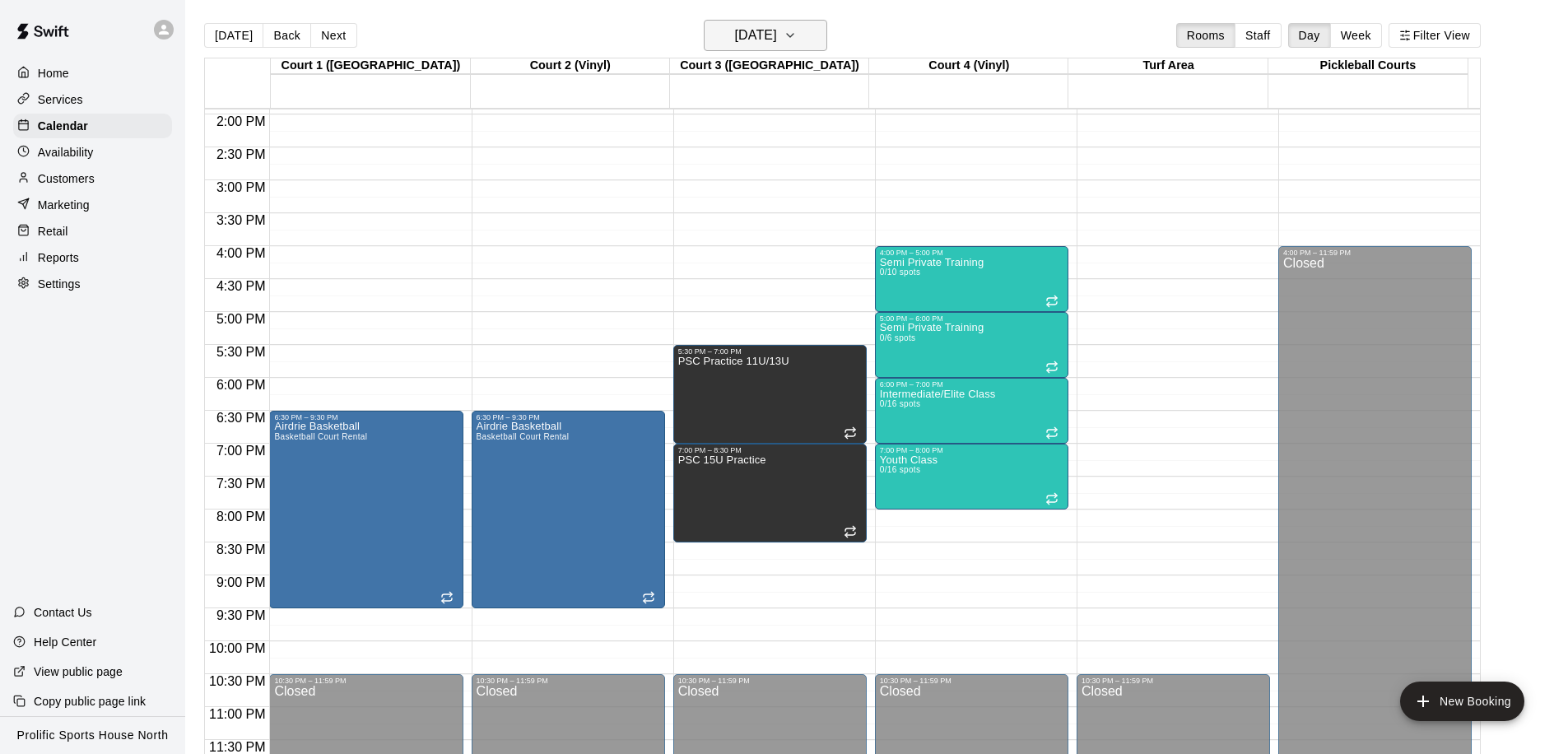
click at [736, 45] on h6 "[DATE]" at bounding box center [755, 36] width 42 height 23
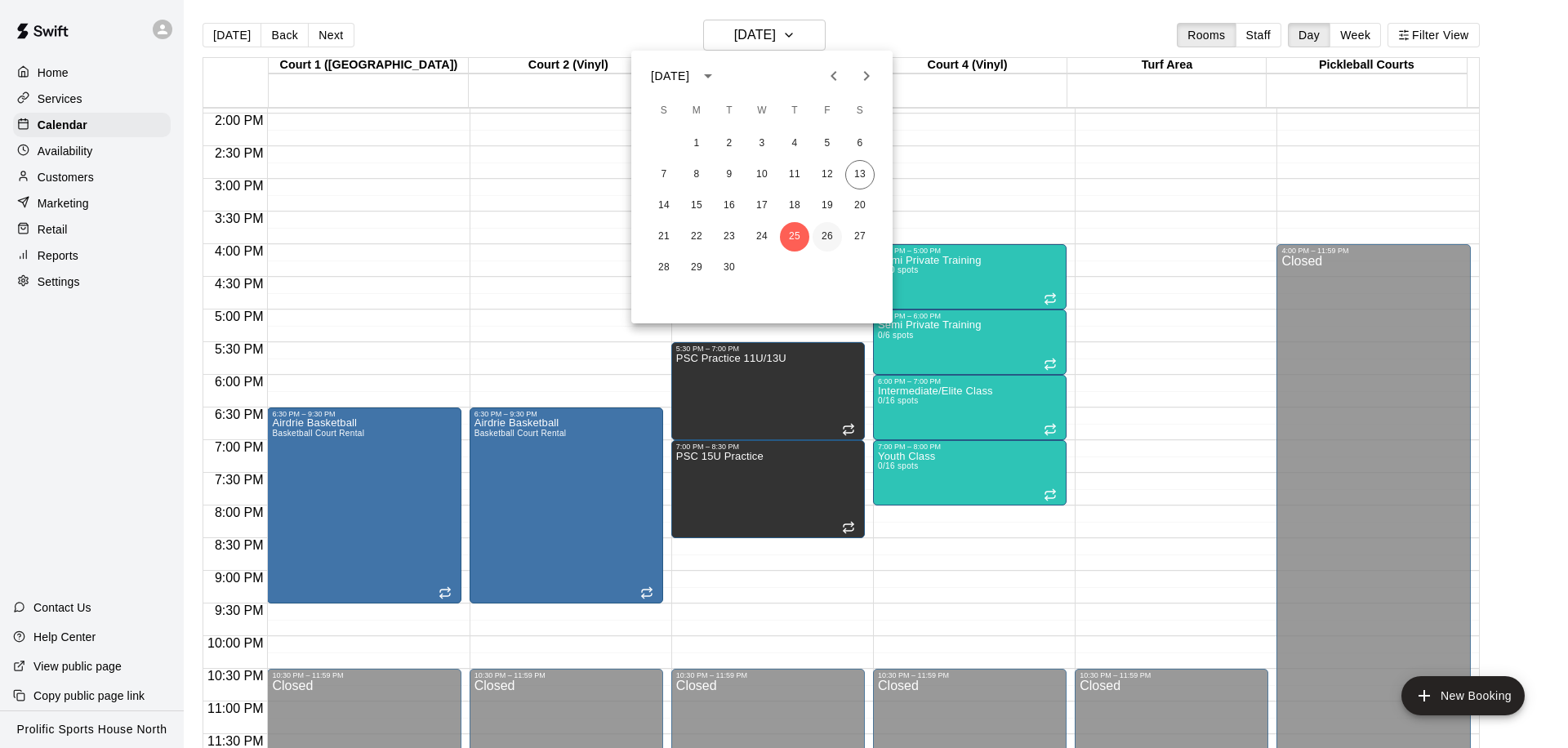
click at [836, 234] on button "26" at bounding box center [827, 237] width 30 height 30
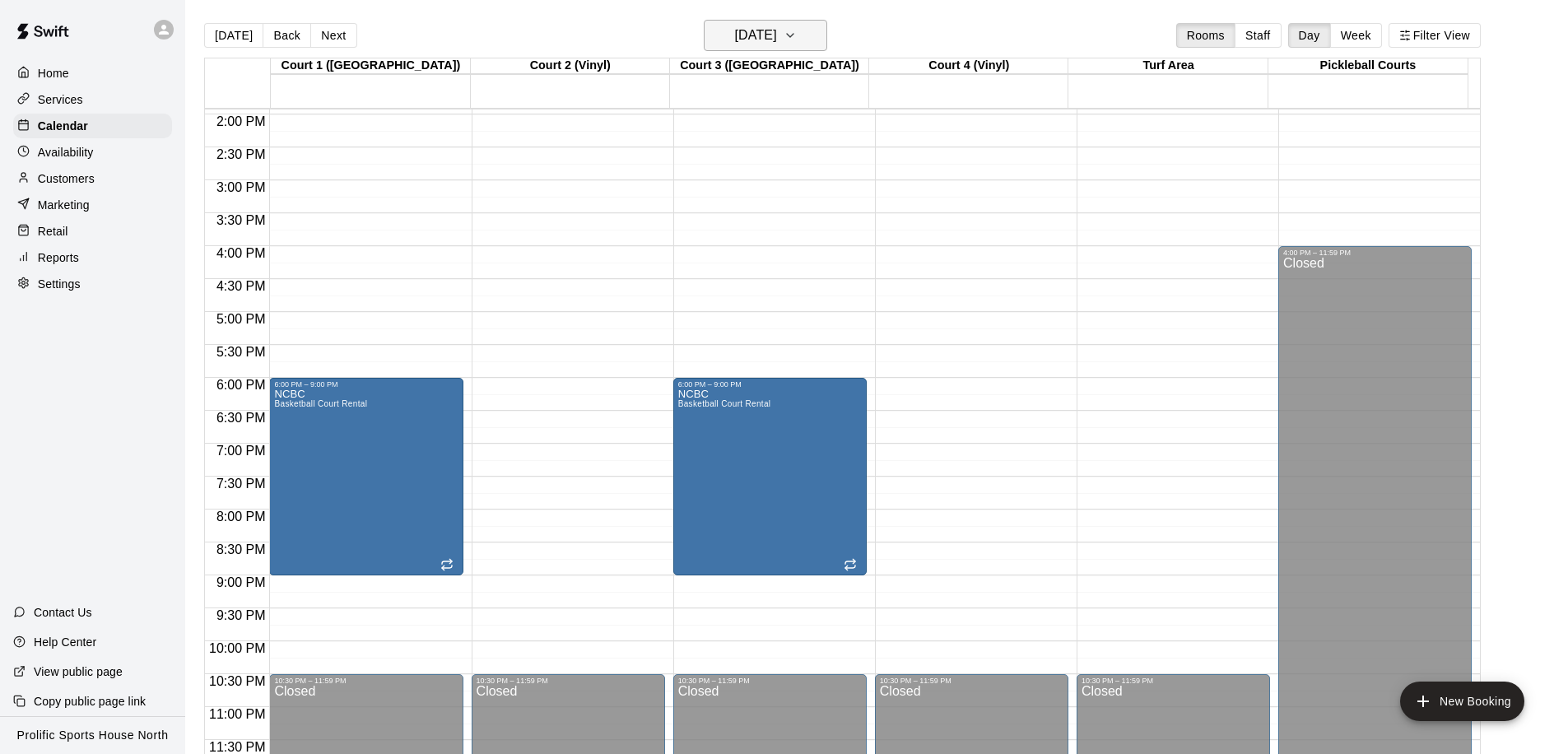
click at [777, 43] on h6 "[DATE]" at bounding box center [755, 36] width 42 height 23
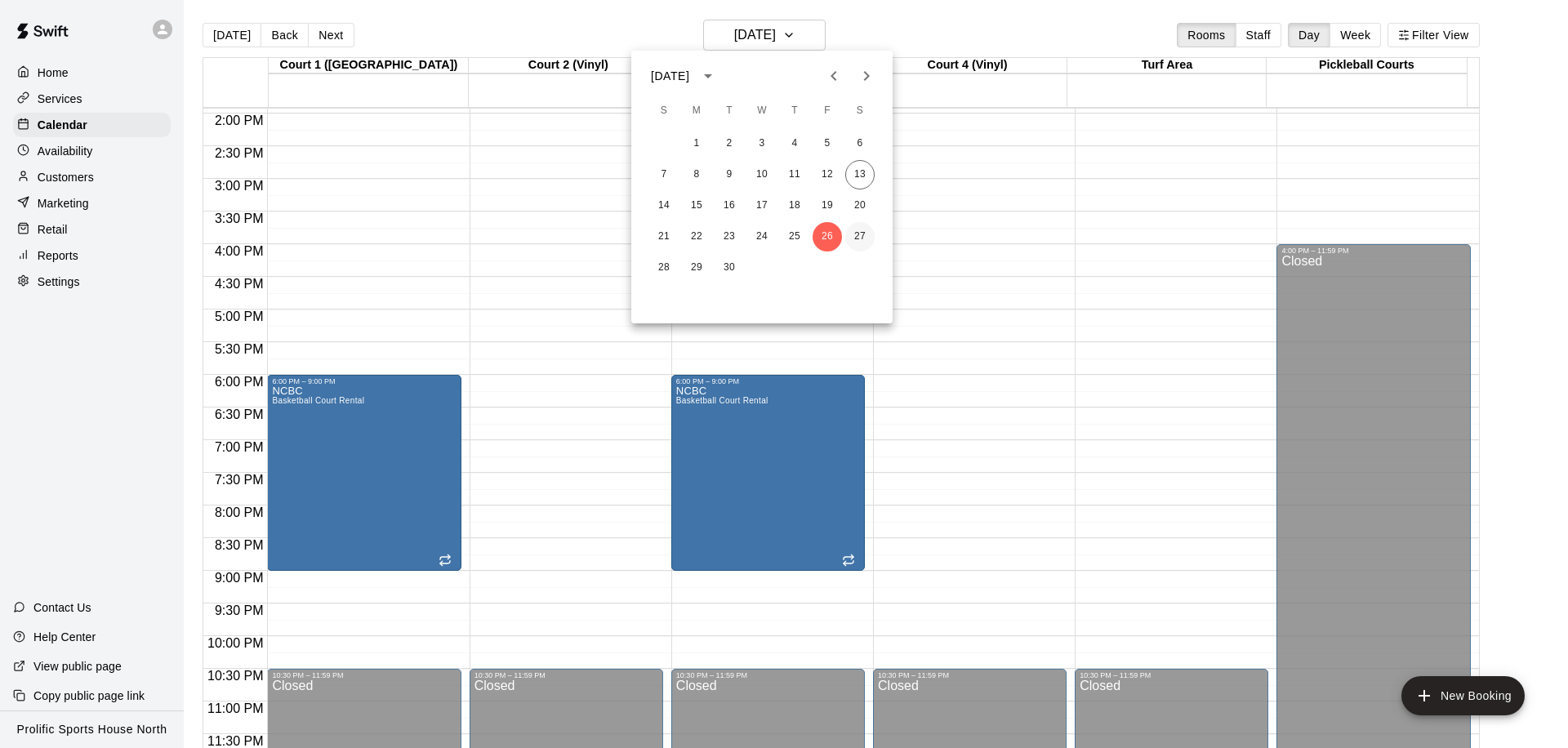
click at [853, 238] on button "27" at bounding box center [860, 237] width 30 height 30
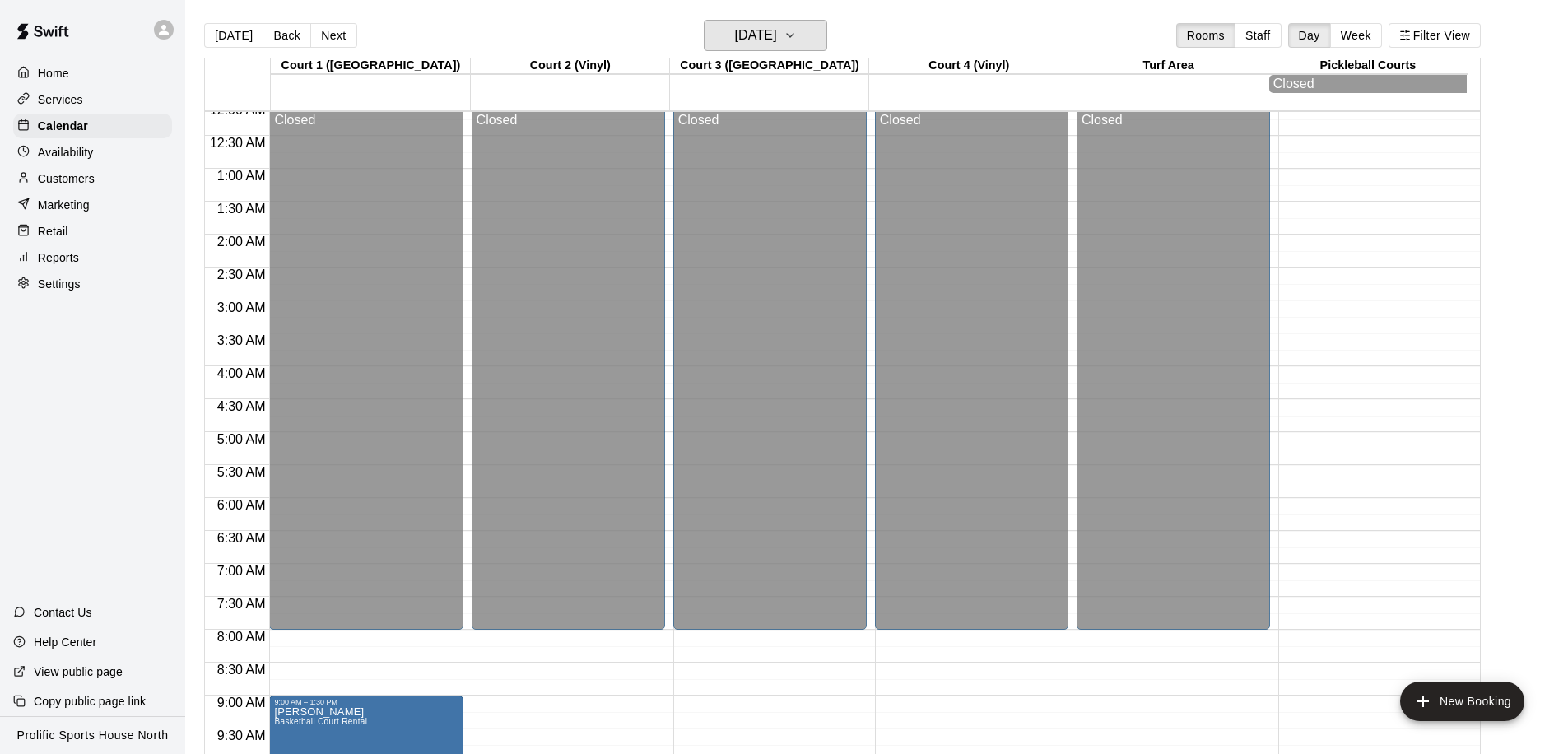
scroll to position [0, 0]
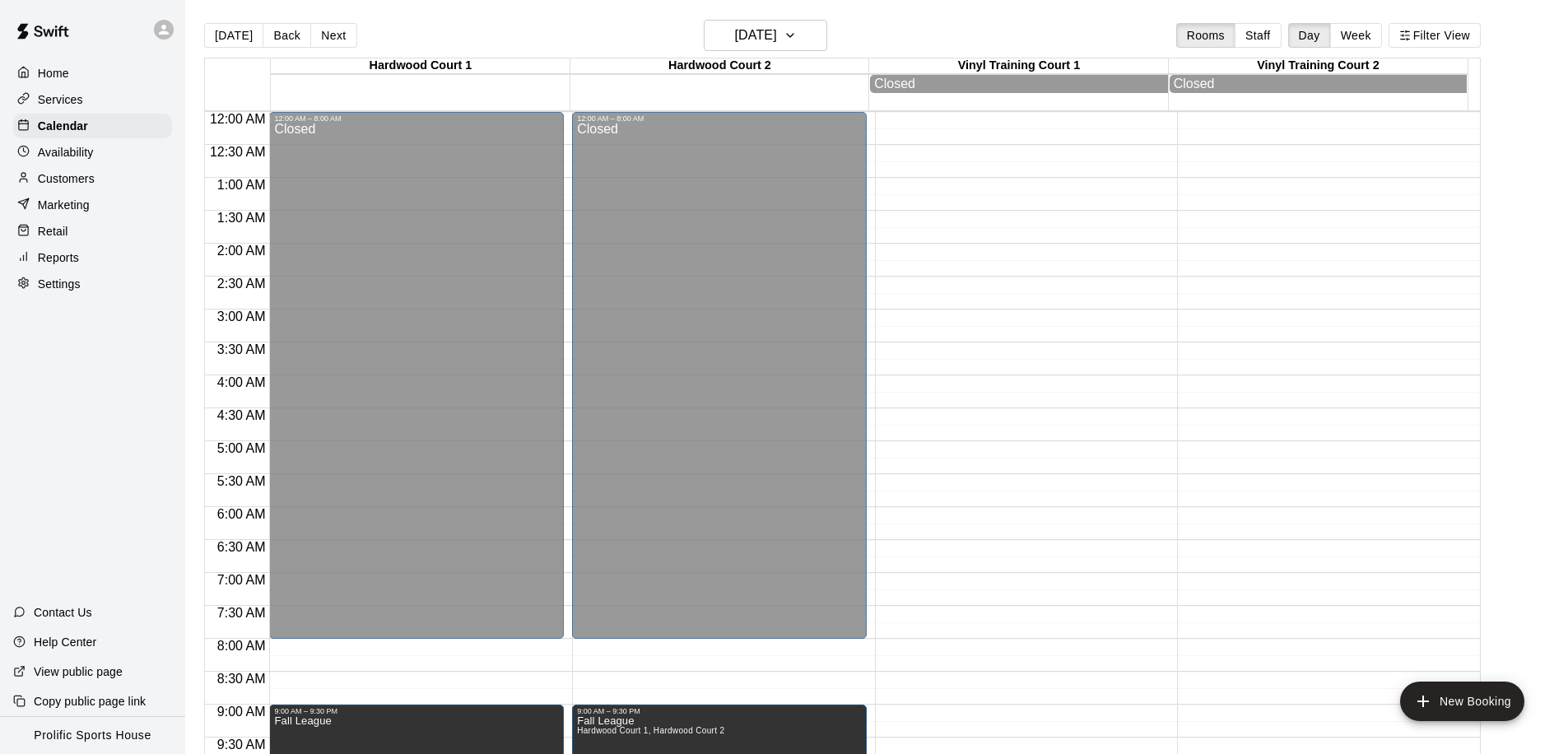
scroll to position [522, 0]
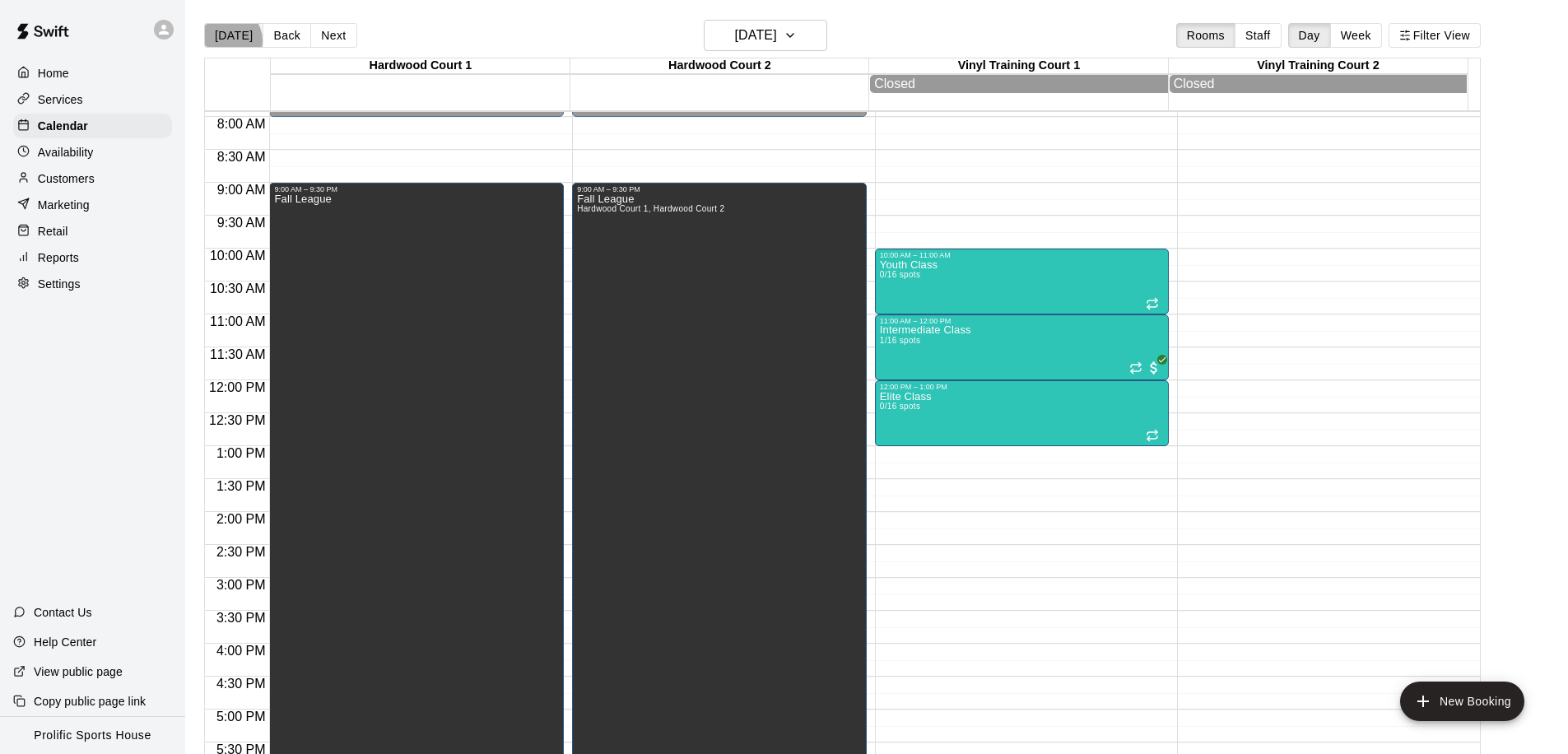
click at [229, 41] on button "[DATE]" at bounding box center [233, 35] width 59 height 24
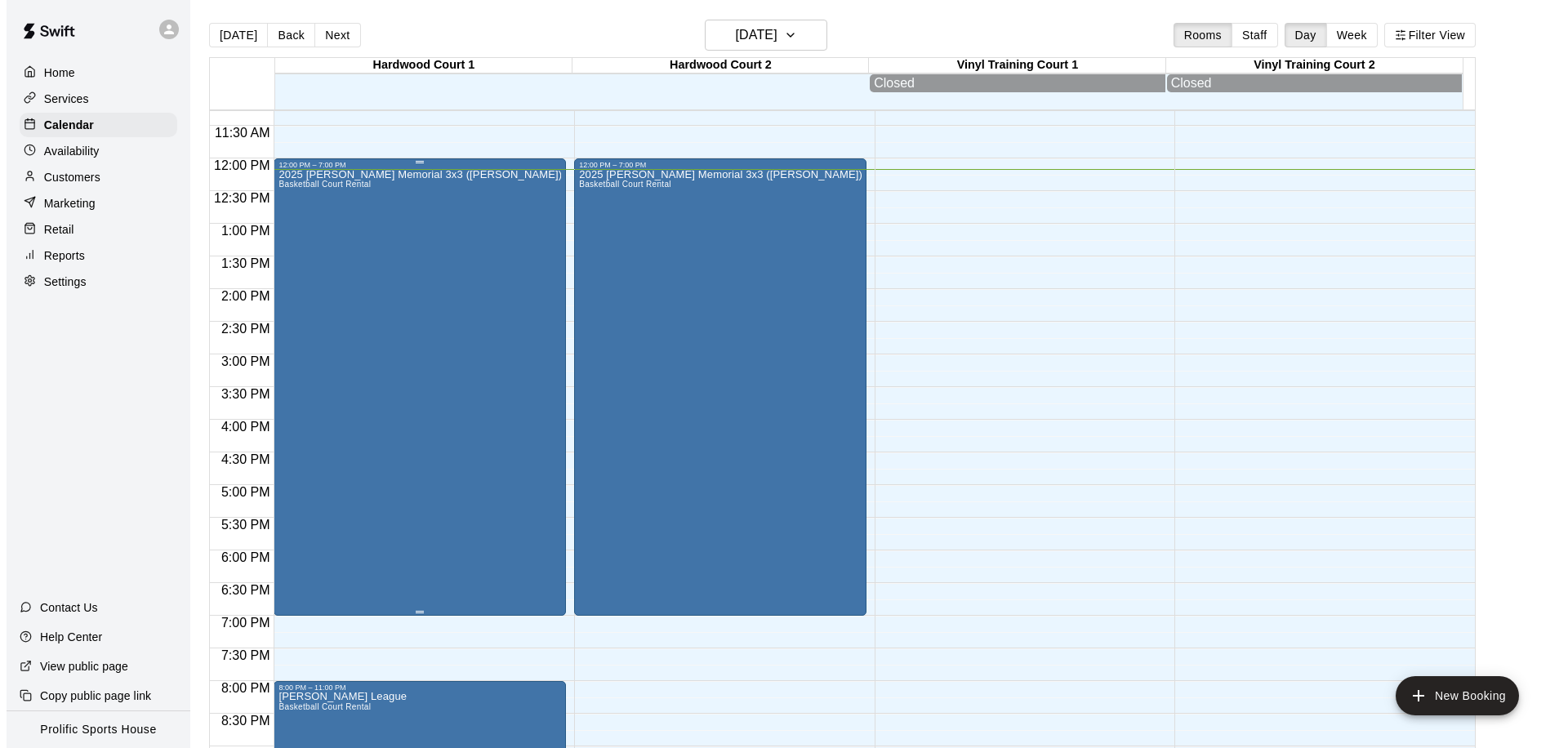
scroll to position [662, 0]
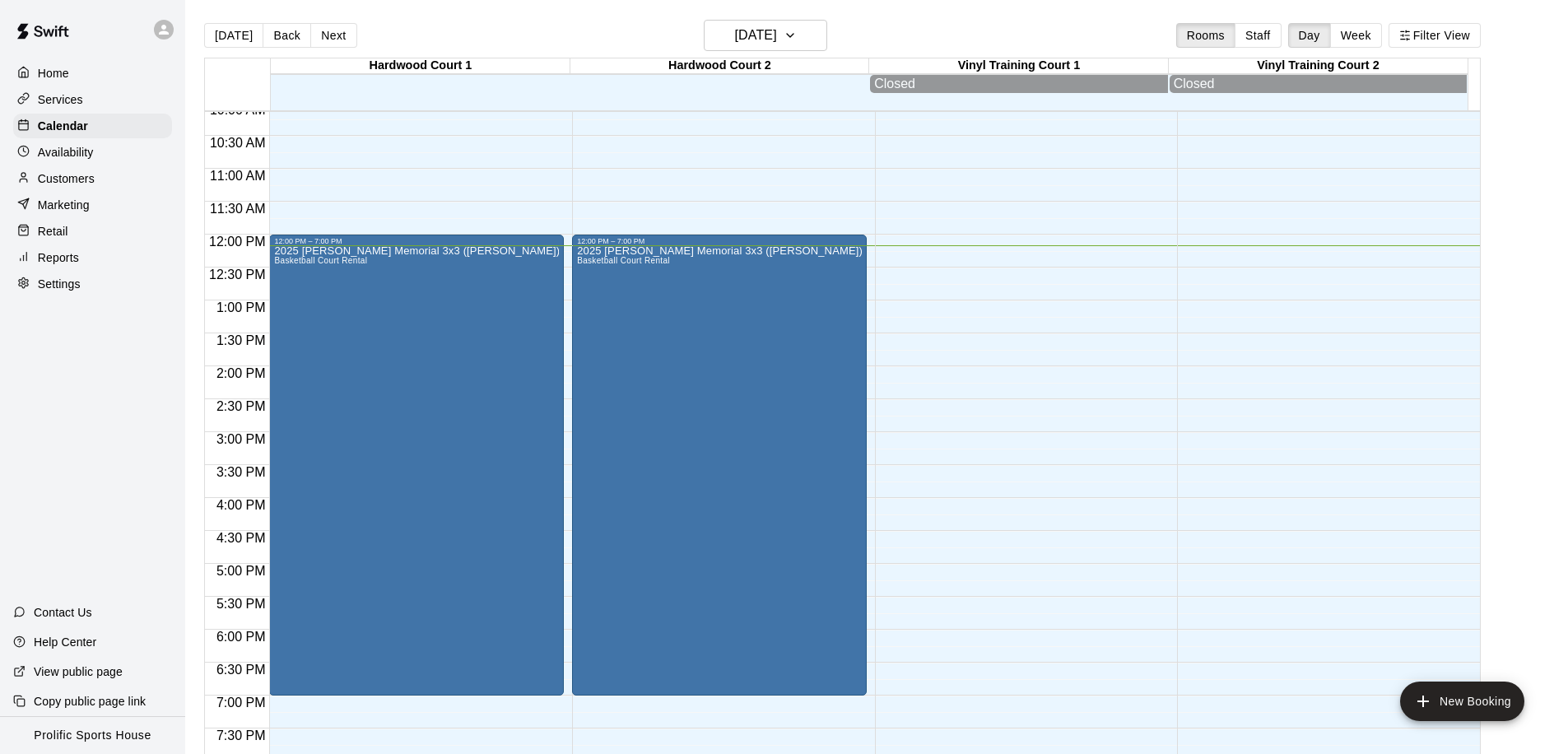
click at [145, 179] on div "Customers" at bounding box center [93, 178] width 159 height 24
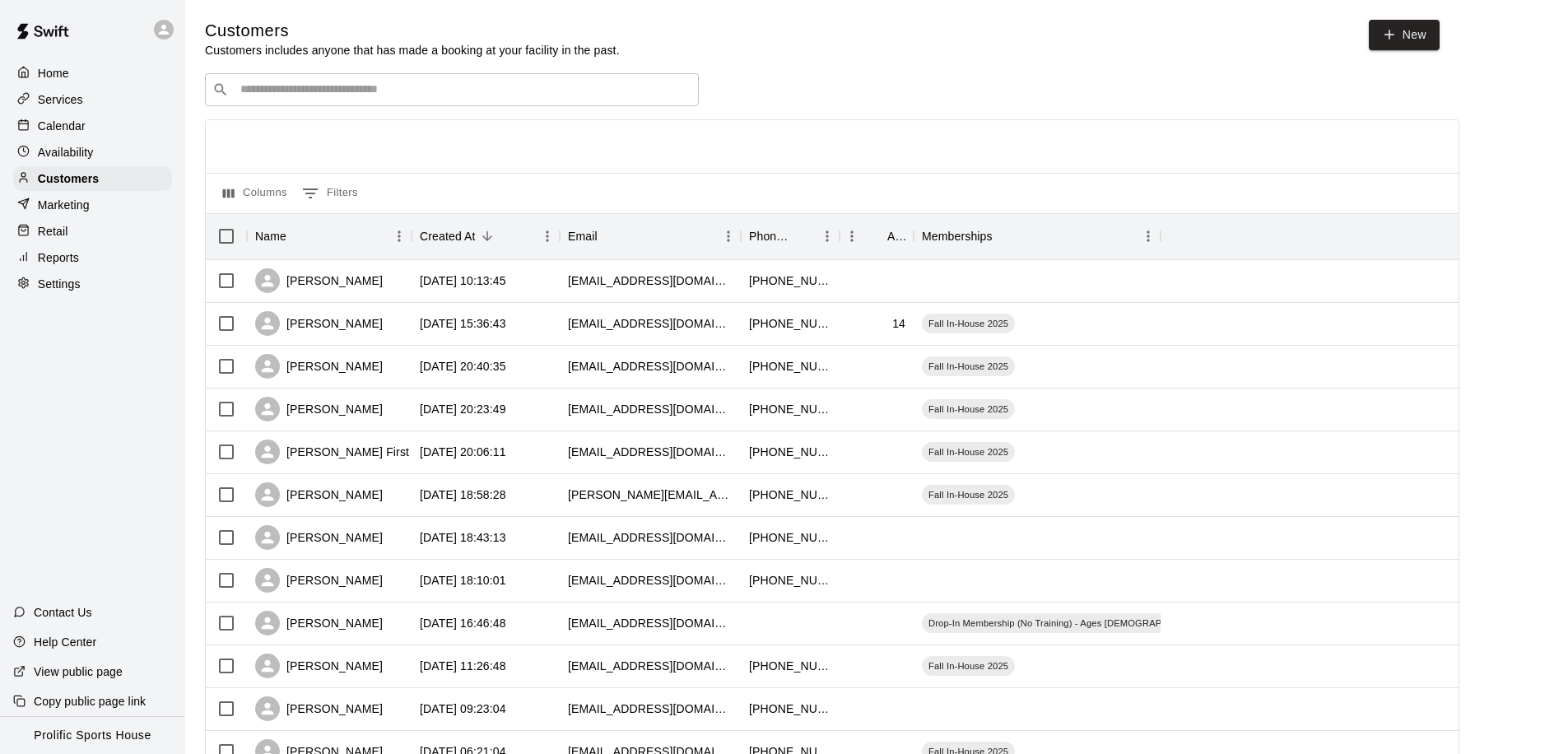
click at [283, 86] on input "Search customers by name or email" at bounding box center [464, 89] width 456 height 16
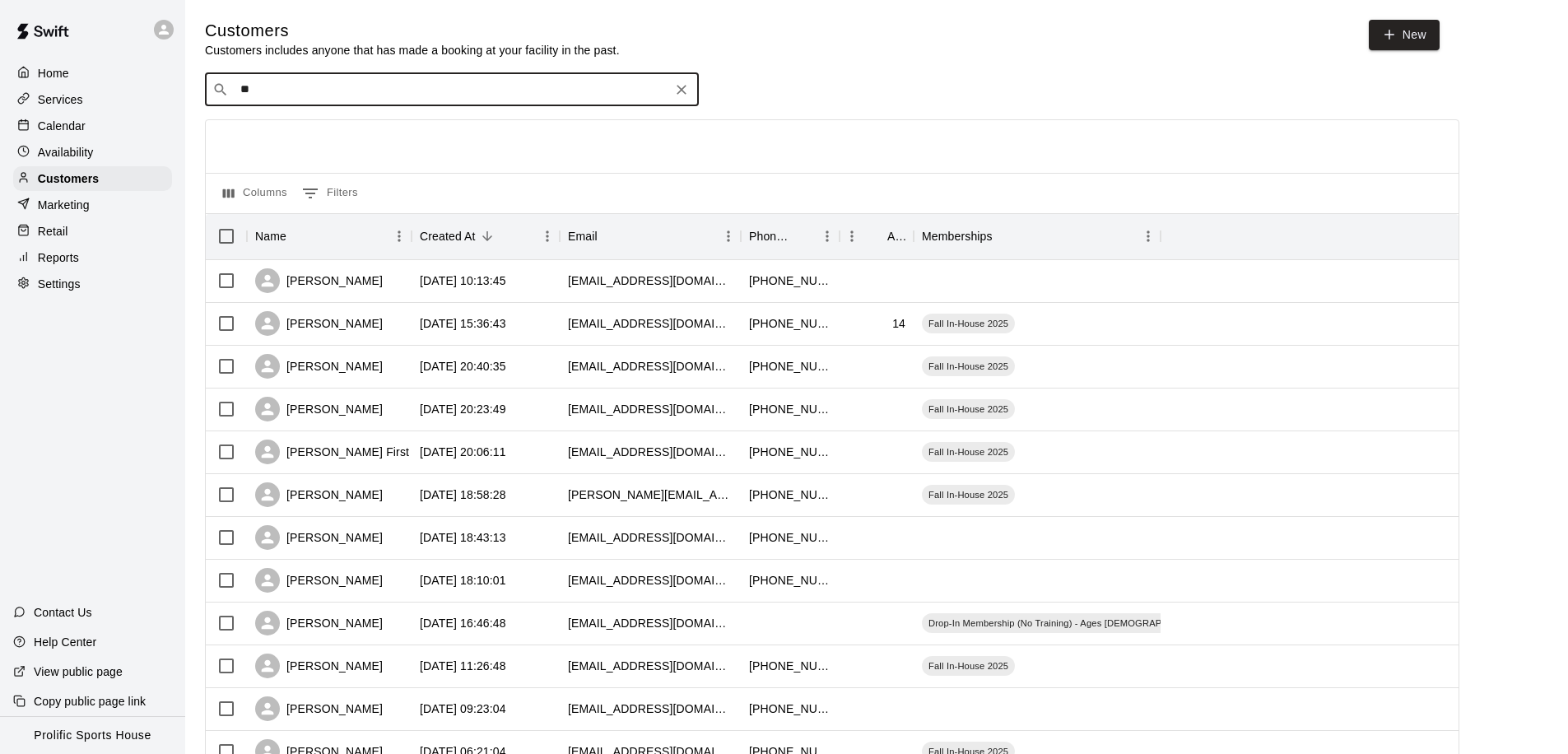
type input "*"
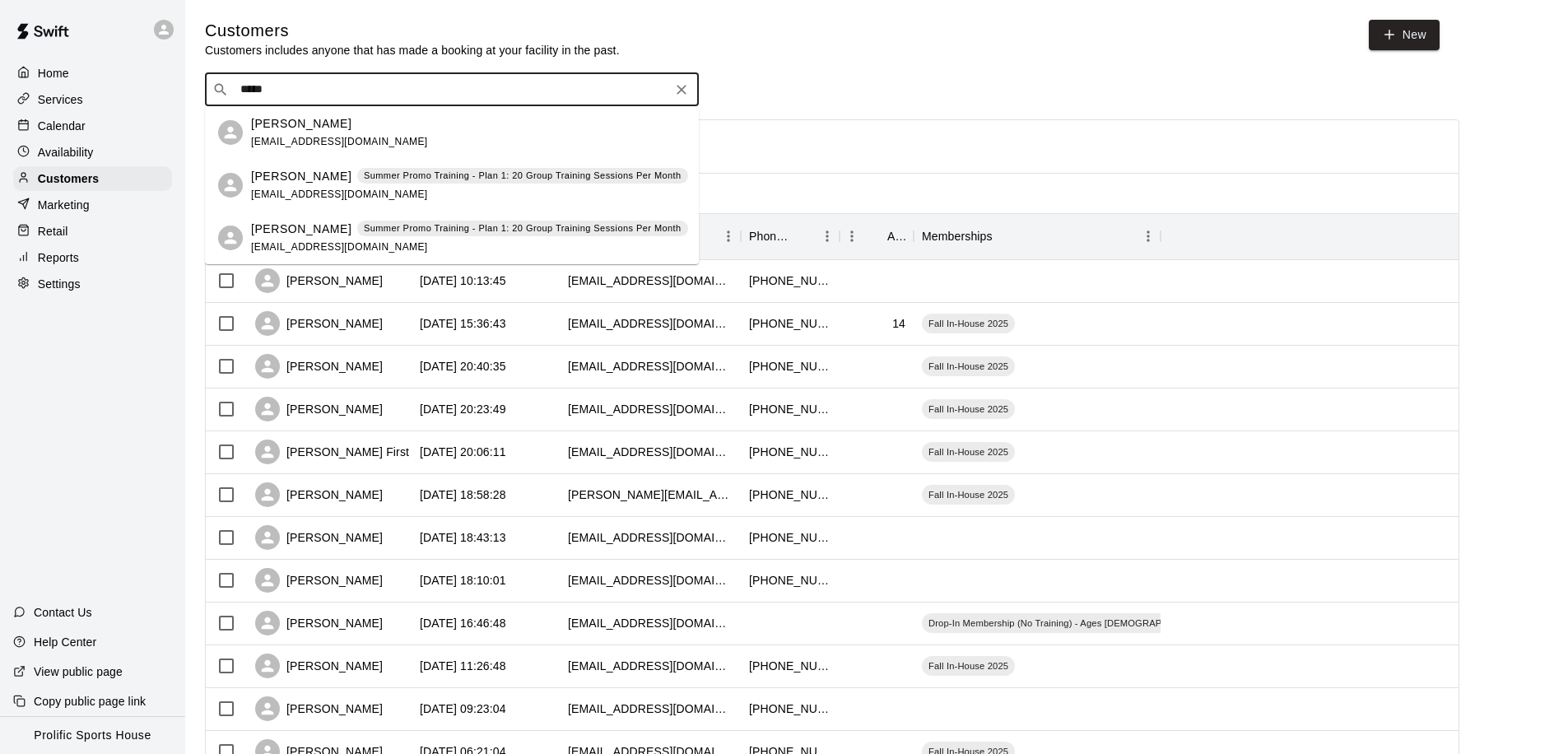
type input "******"
click at [292, 236] on p "Jay Chahal" at bounding box center [301, 229] width 100 height 17
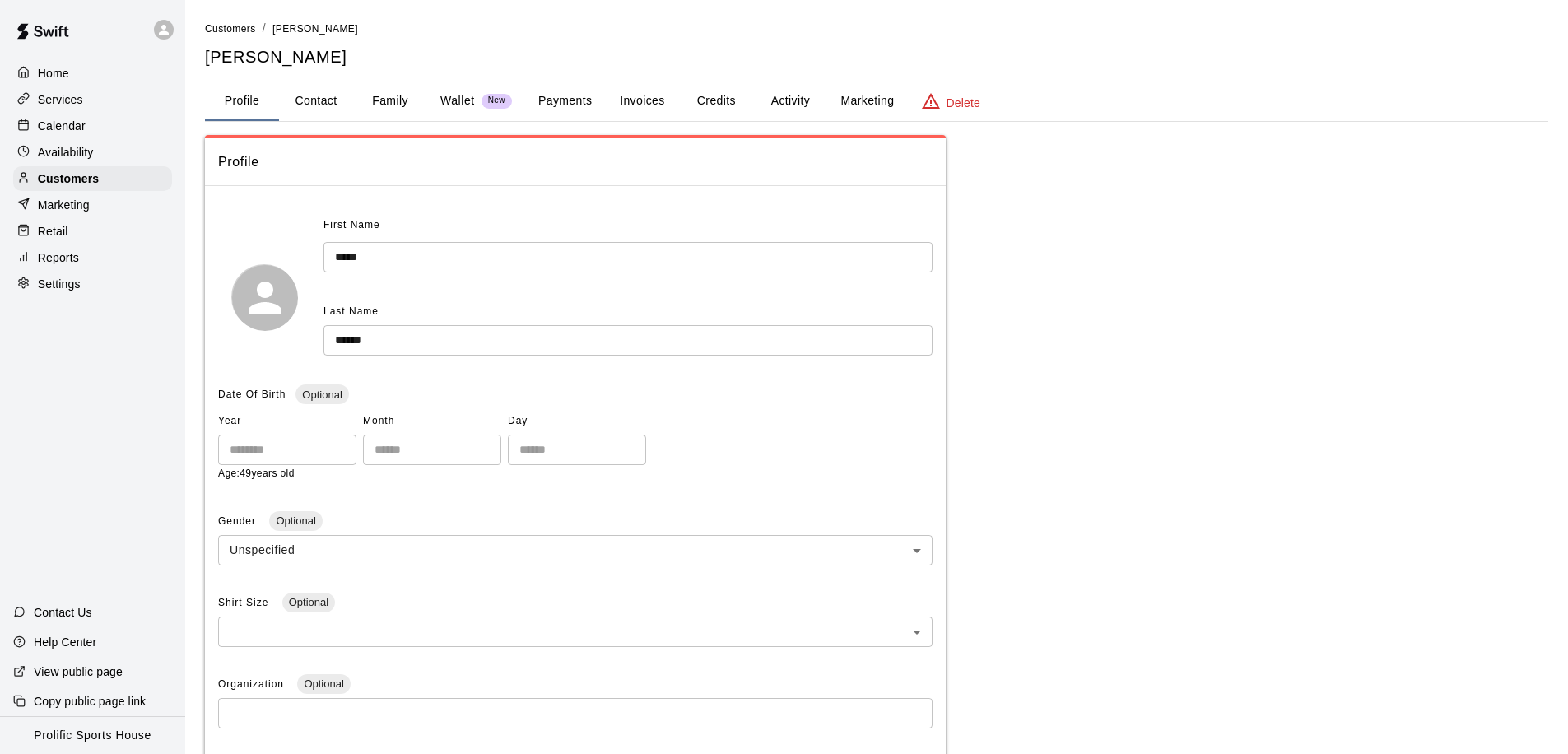
click at [802, 98] on button "Activity" at bounding box center [790, 101] width 74 height 40
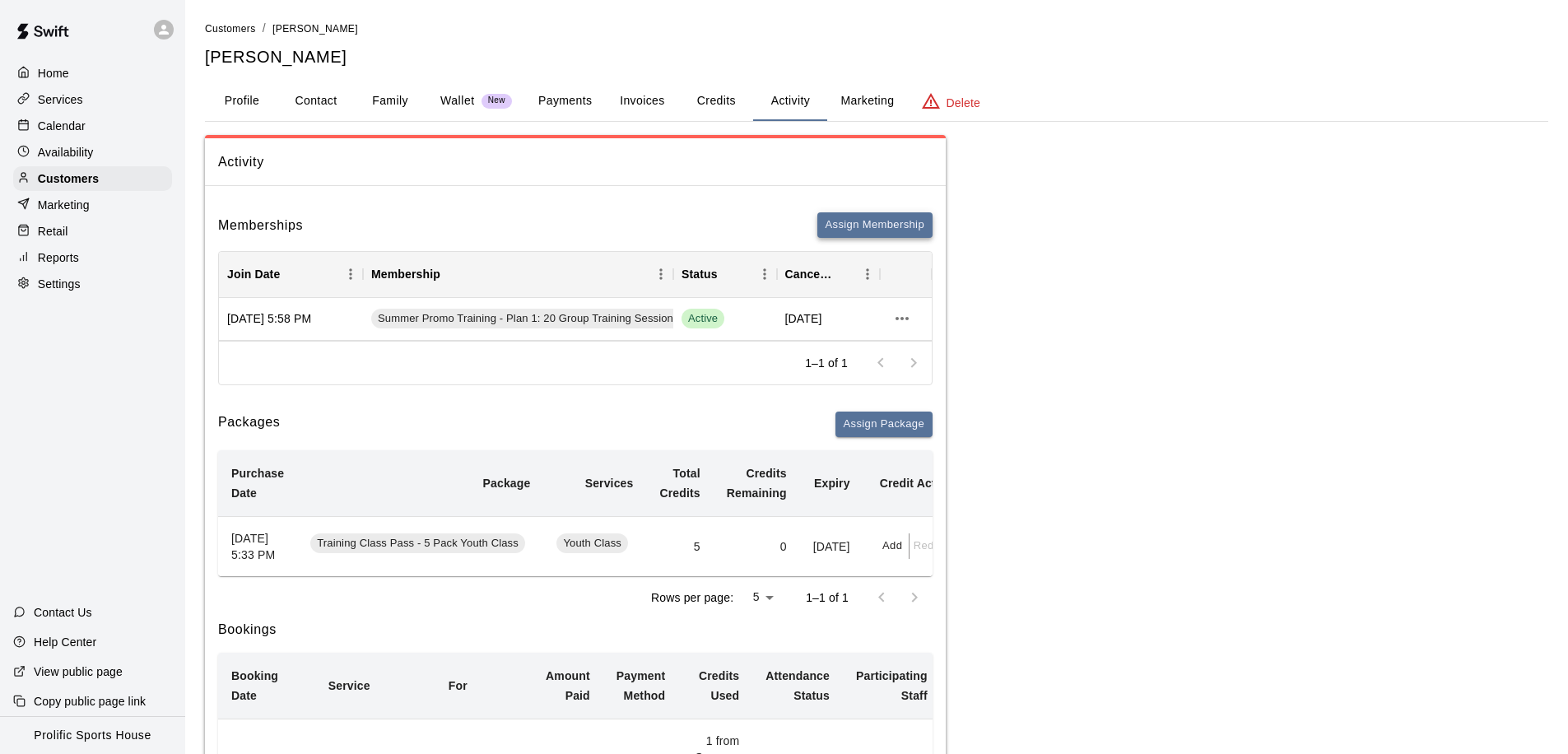
click at [889, 219] on button "Assign Membership" at bounding box center [875, 225] width 116 height 25
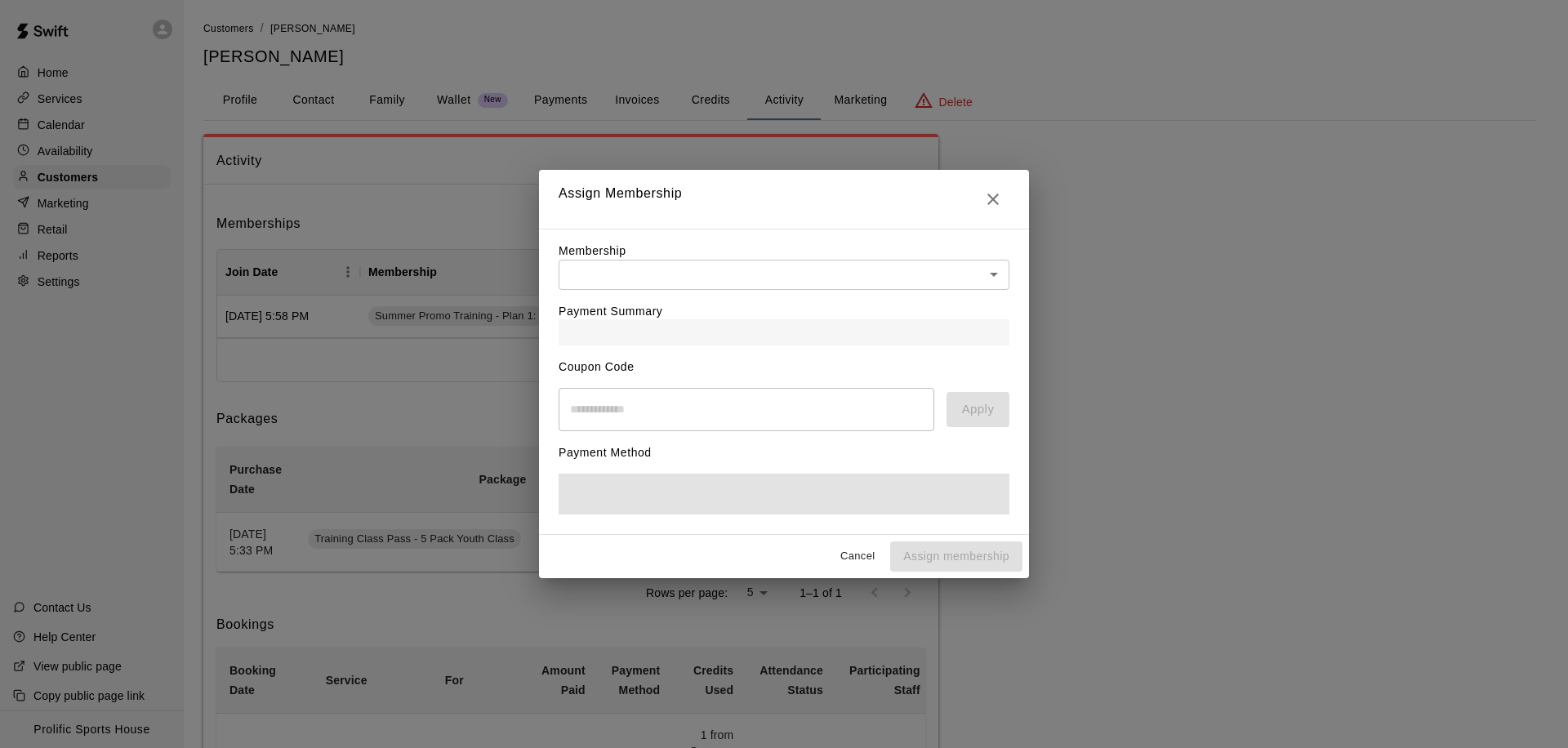
click at [889, 320] on div at bounding box center [784, 332] width 451 height 26
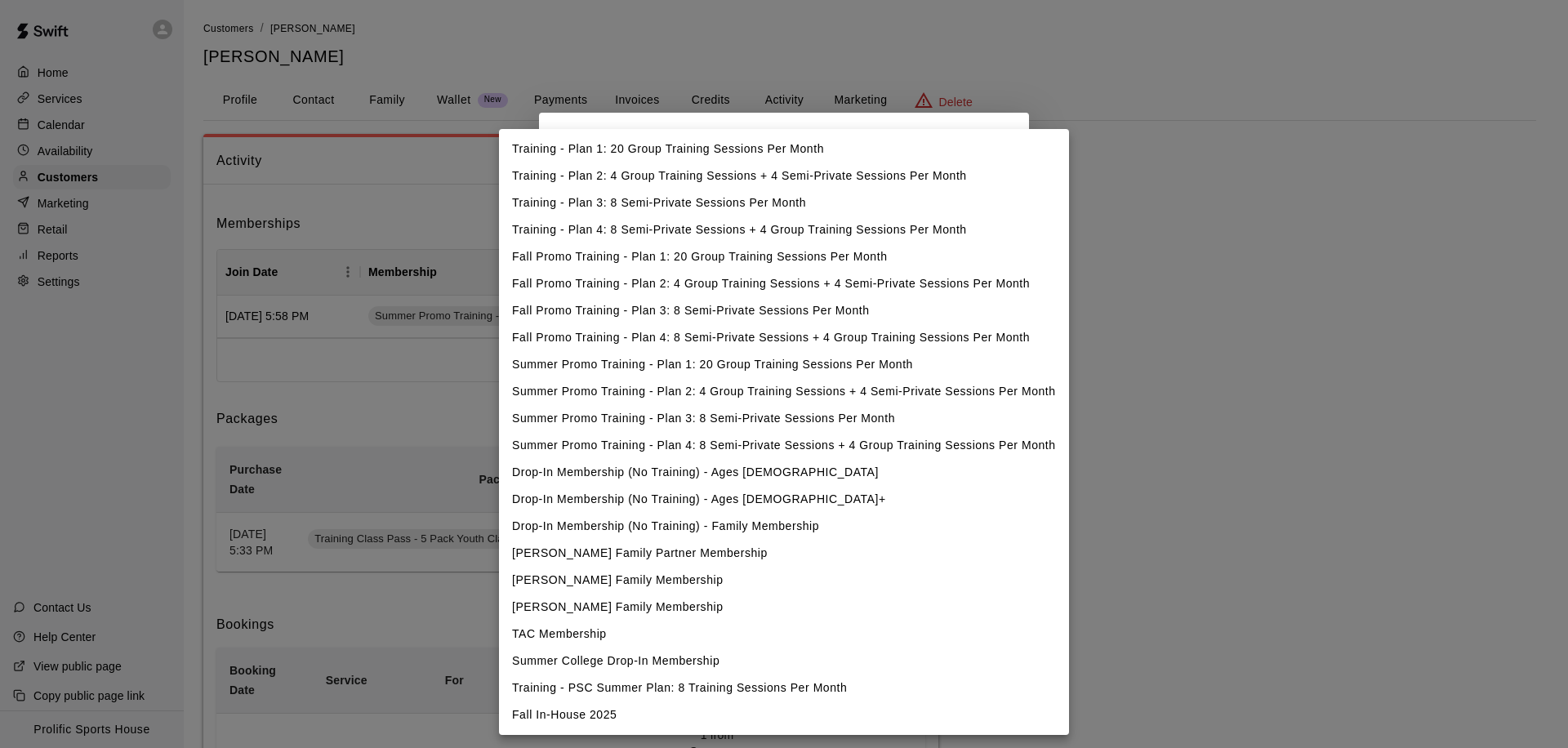
click at [608, 720] on li "Fall In-House 2025" at bounding box center [784, 714] width 570 height 27
type input "**********"
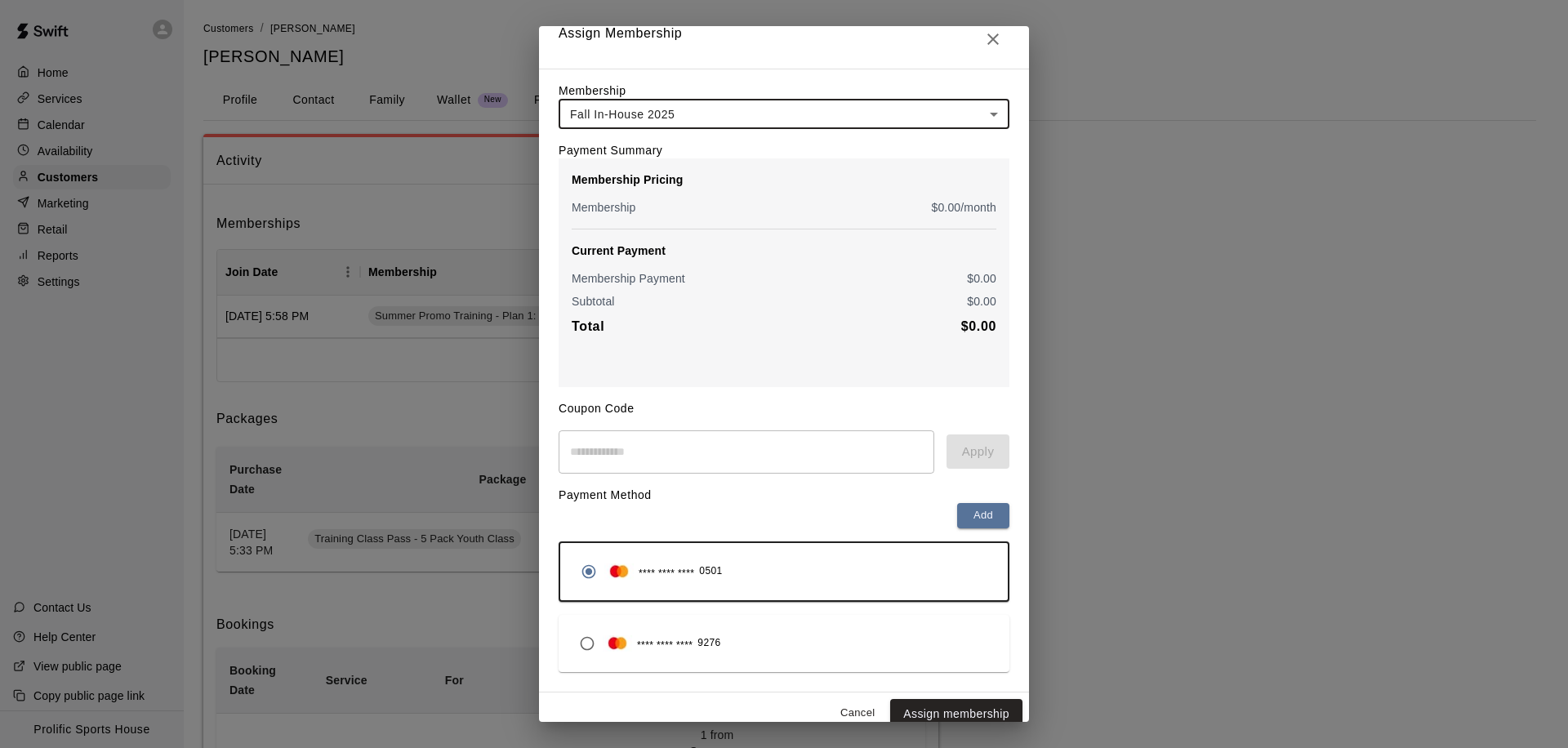
scroll to position [30, 0]
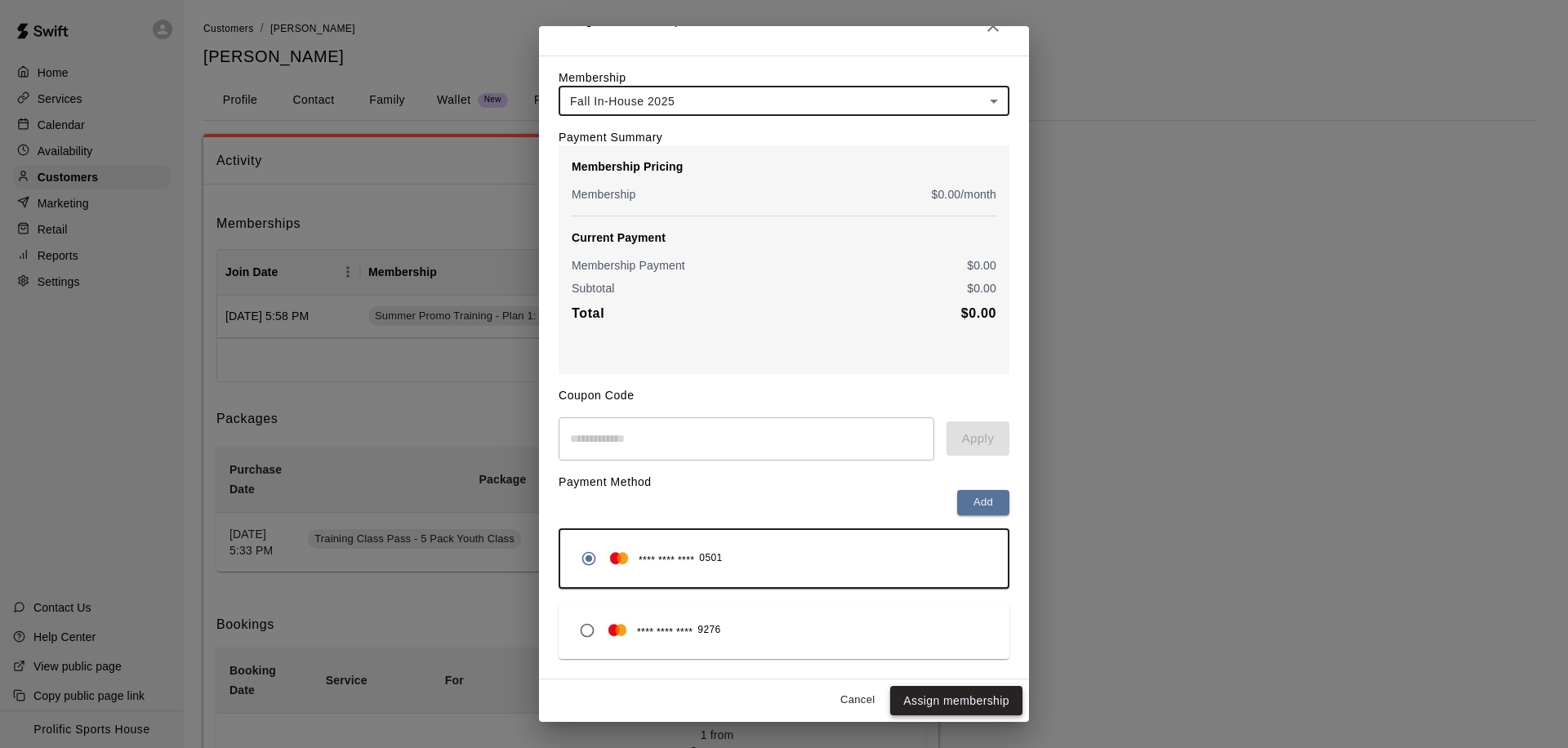
click at [932, 701] on button "Assign membership" at bounding box center [955, 700] width 132 height 30
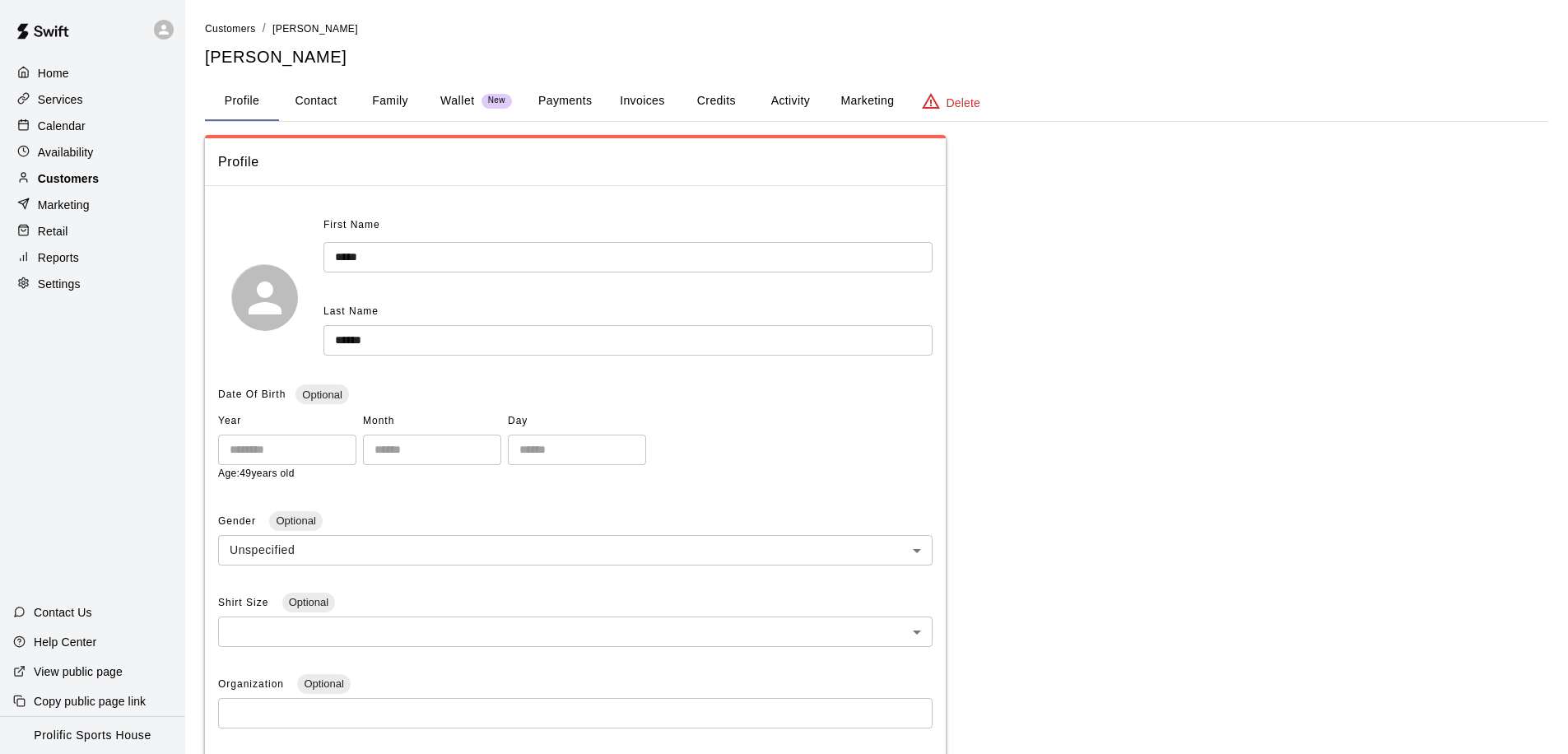
click at [83, 176] on p "Customers" at bounding box center [68, 179] width 61 height 16
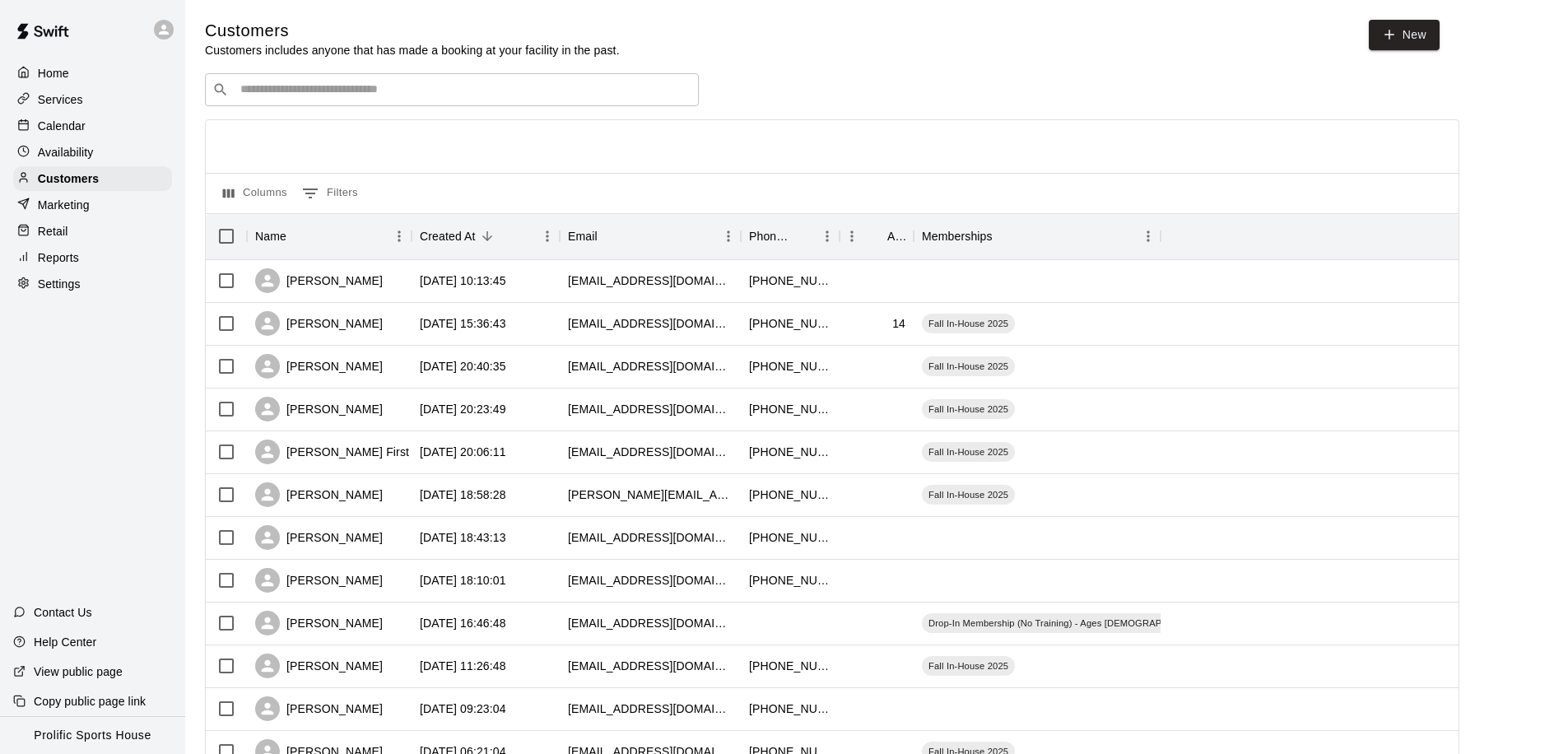
click at [97, 125] on div "Calendar" at bounding box center [93, 125] width 159 height 24
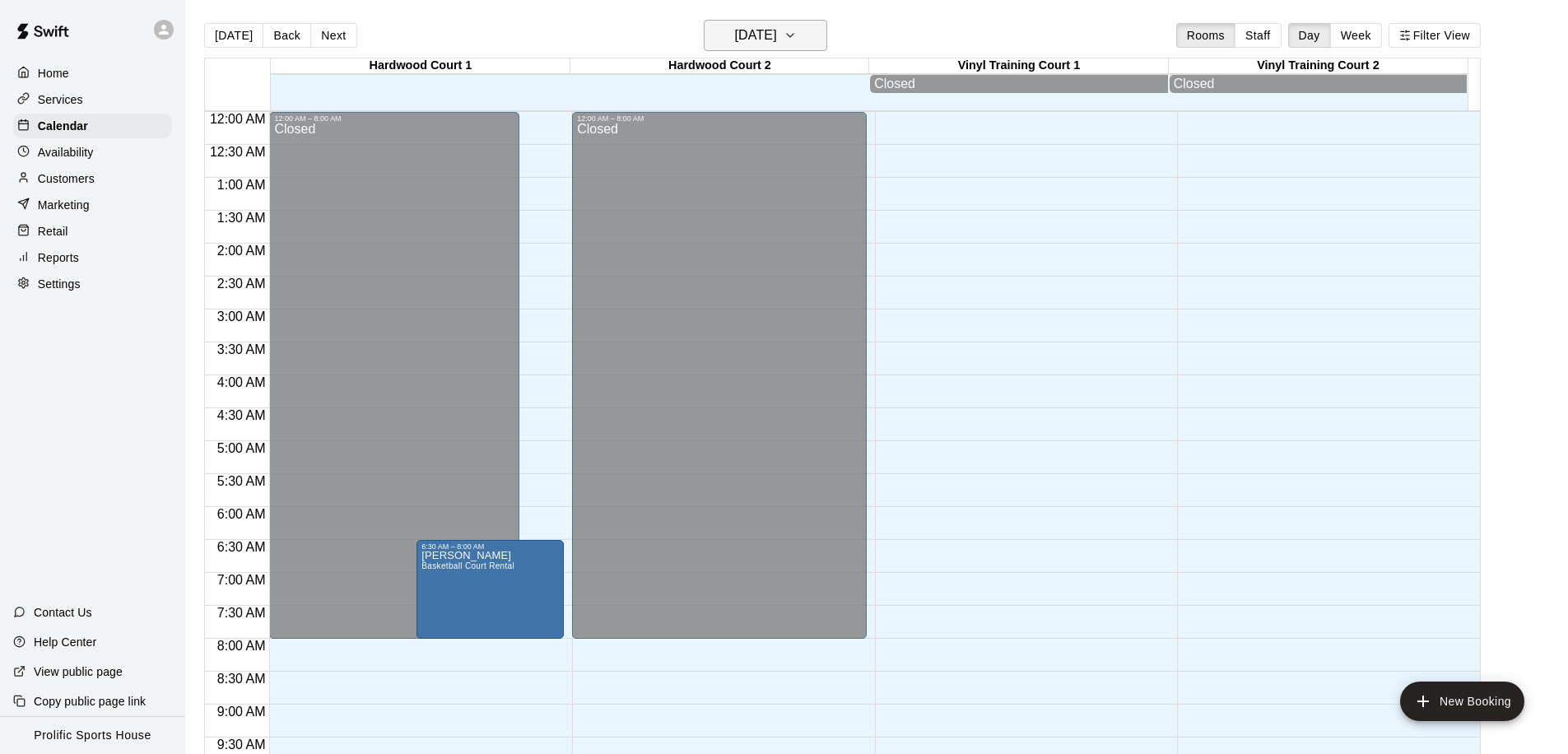
click at [811, 27] on button "[DATE]" at bounding box center [765, 35] width 123 height 31
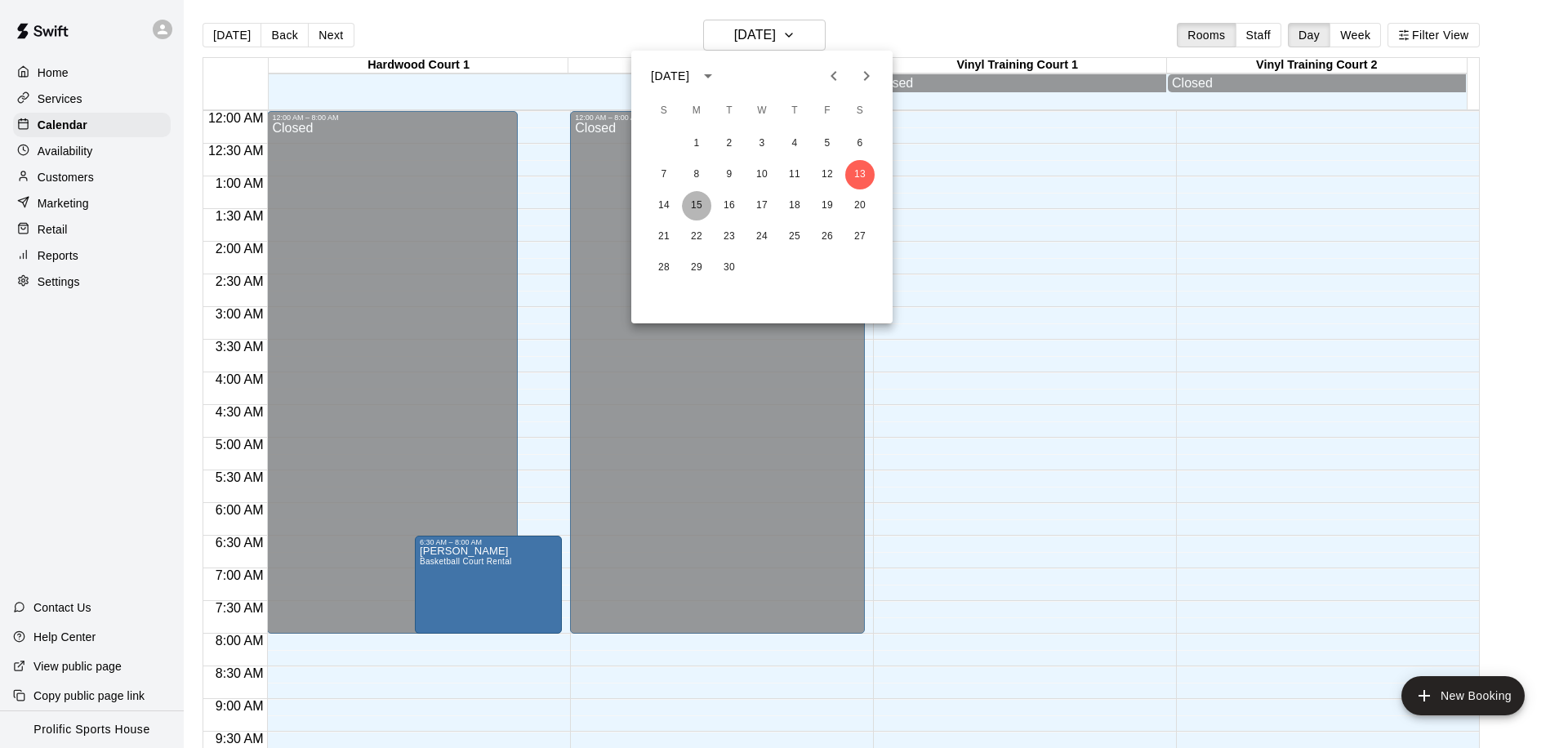
click at [697, 203] on button "15" at bounding box center [696, 205] width 30 height 30
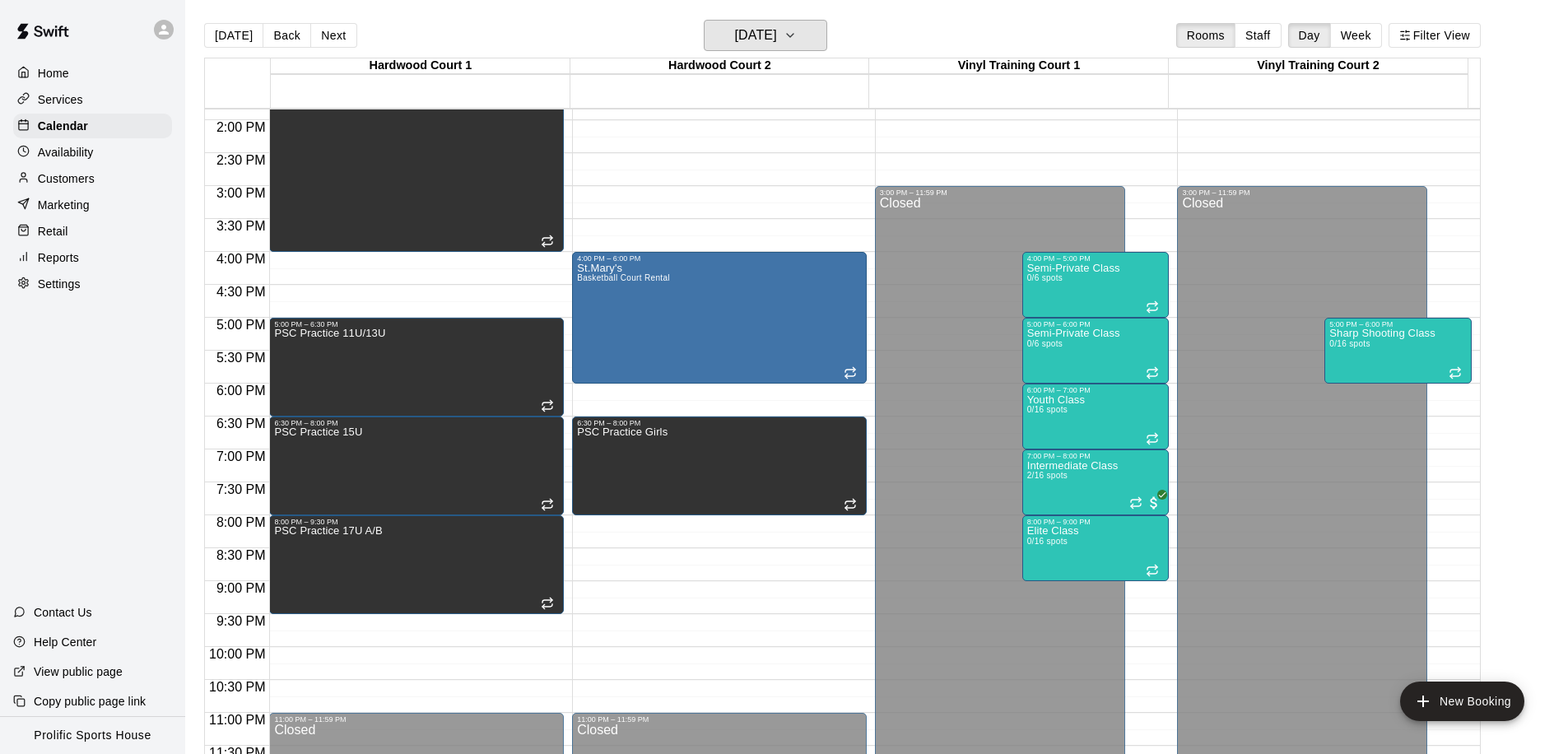
scroll to position [917, 0]
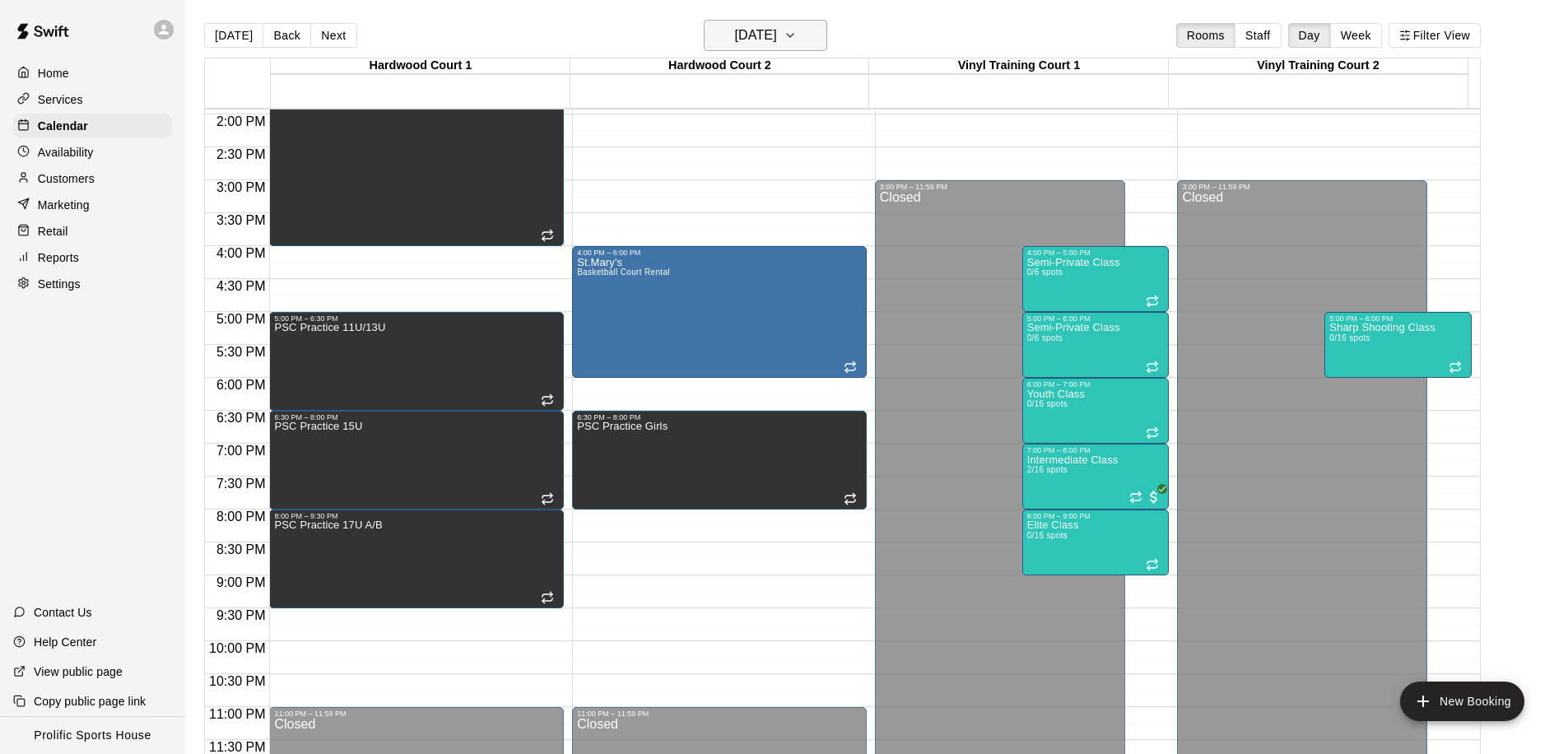
click at [771, 38] on h6 "[DATE]" at bounding box center [755, 36] width 42 height 23
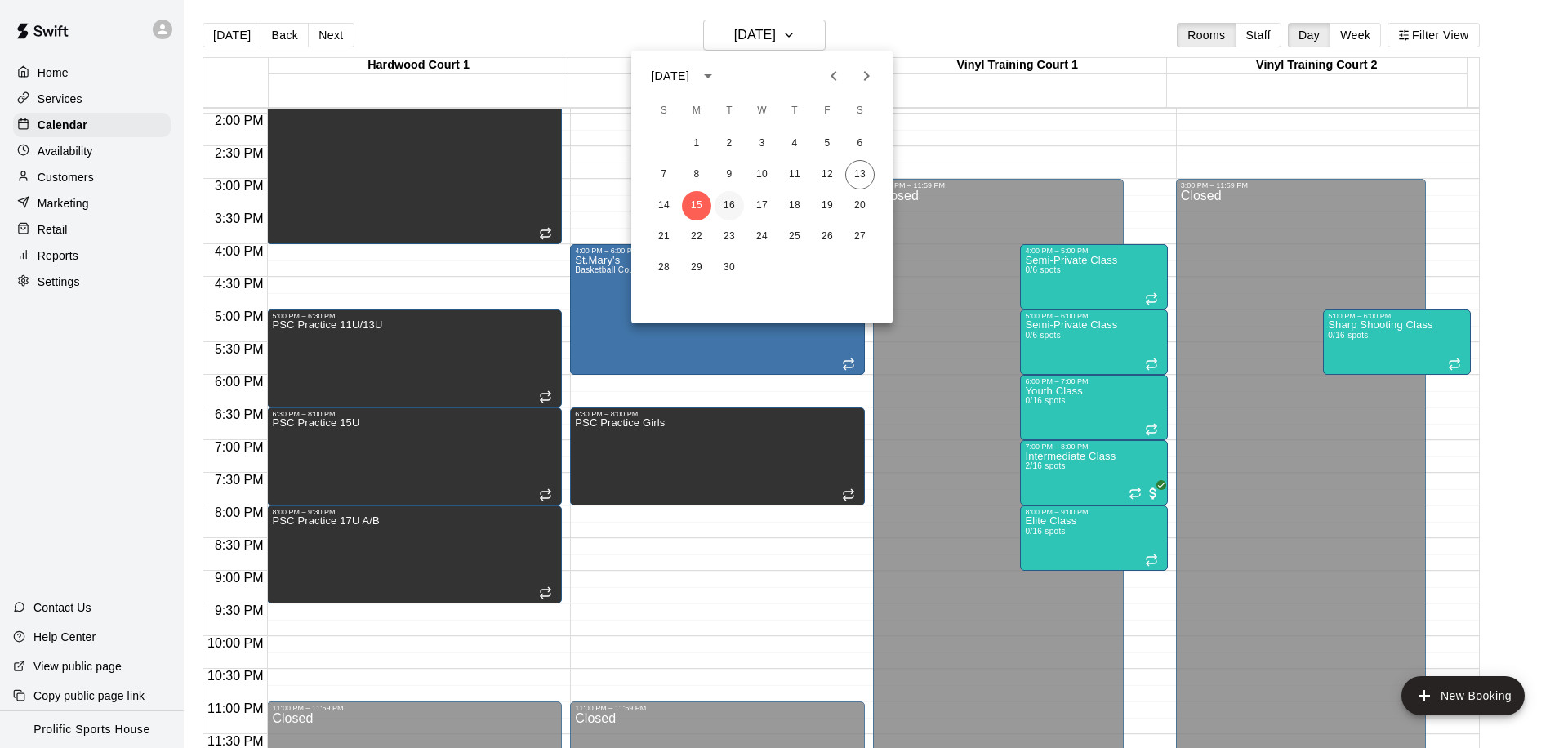
click at [739, 209] on button "16" at bounding box center [729, 205] width 30 height 30
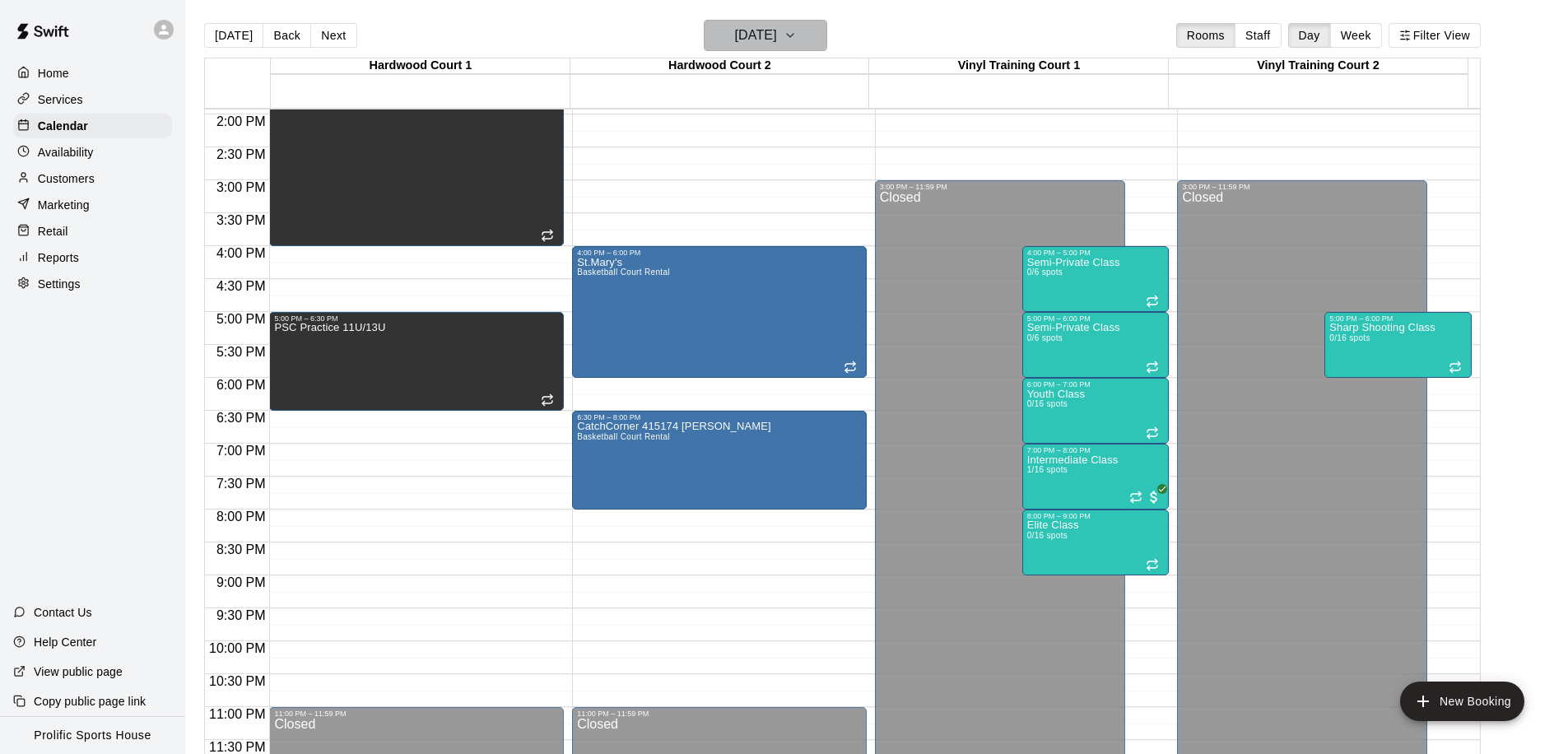
click at [743, 31] on h6 "Tuesday Sep 16" at bounding box center [755, 36] width 42 height 23
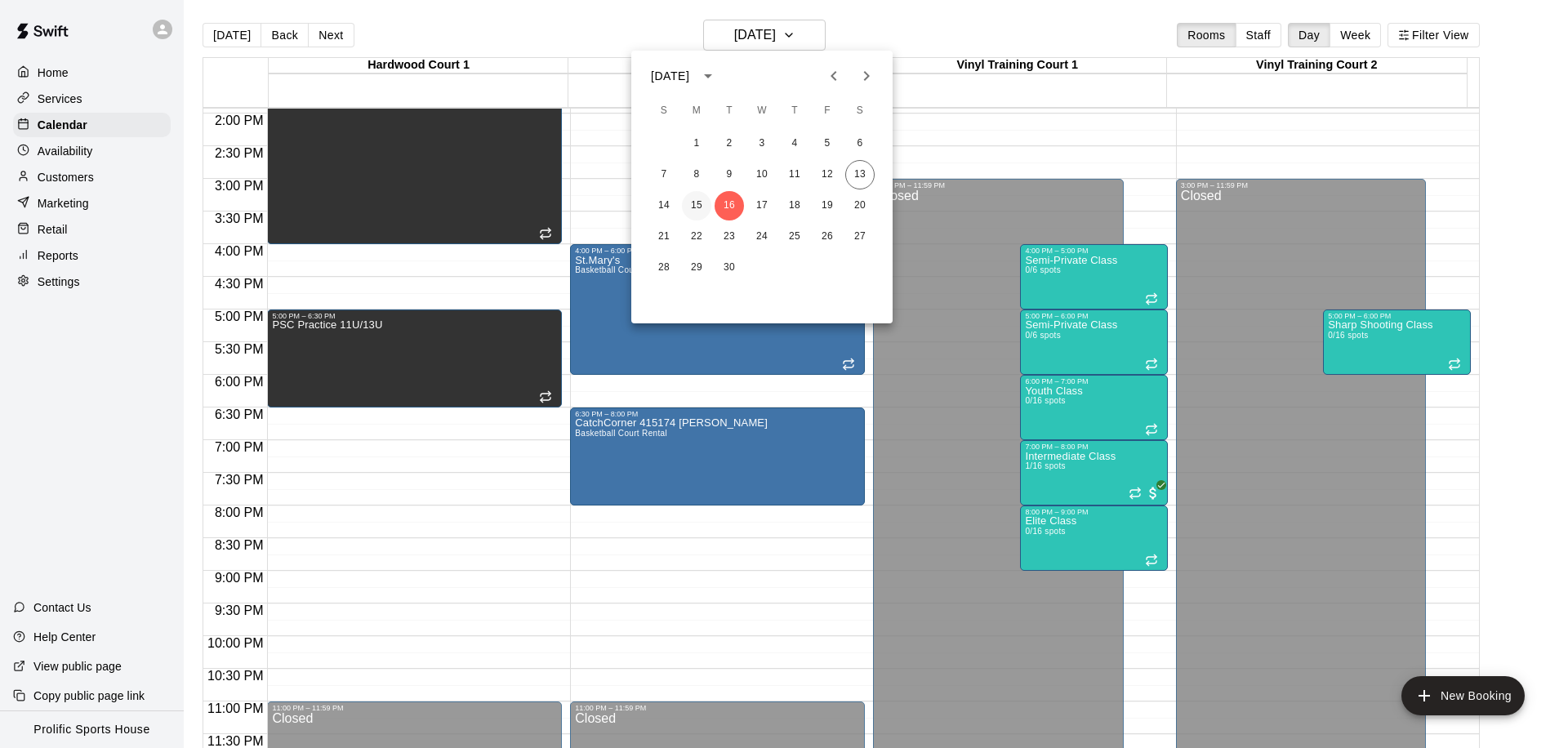
click at [692, 211] on button "15" at bounding box center [696, 205] width 30 height 30
